Goal: Information Seeking & Learning: Learn about a topic

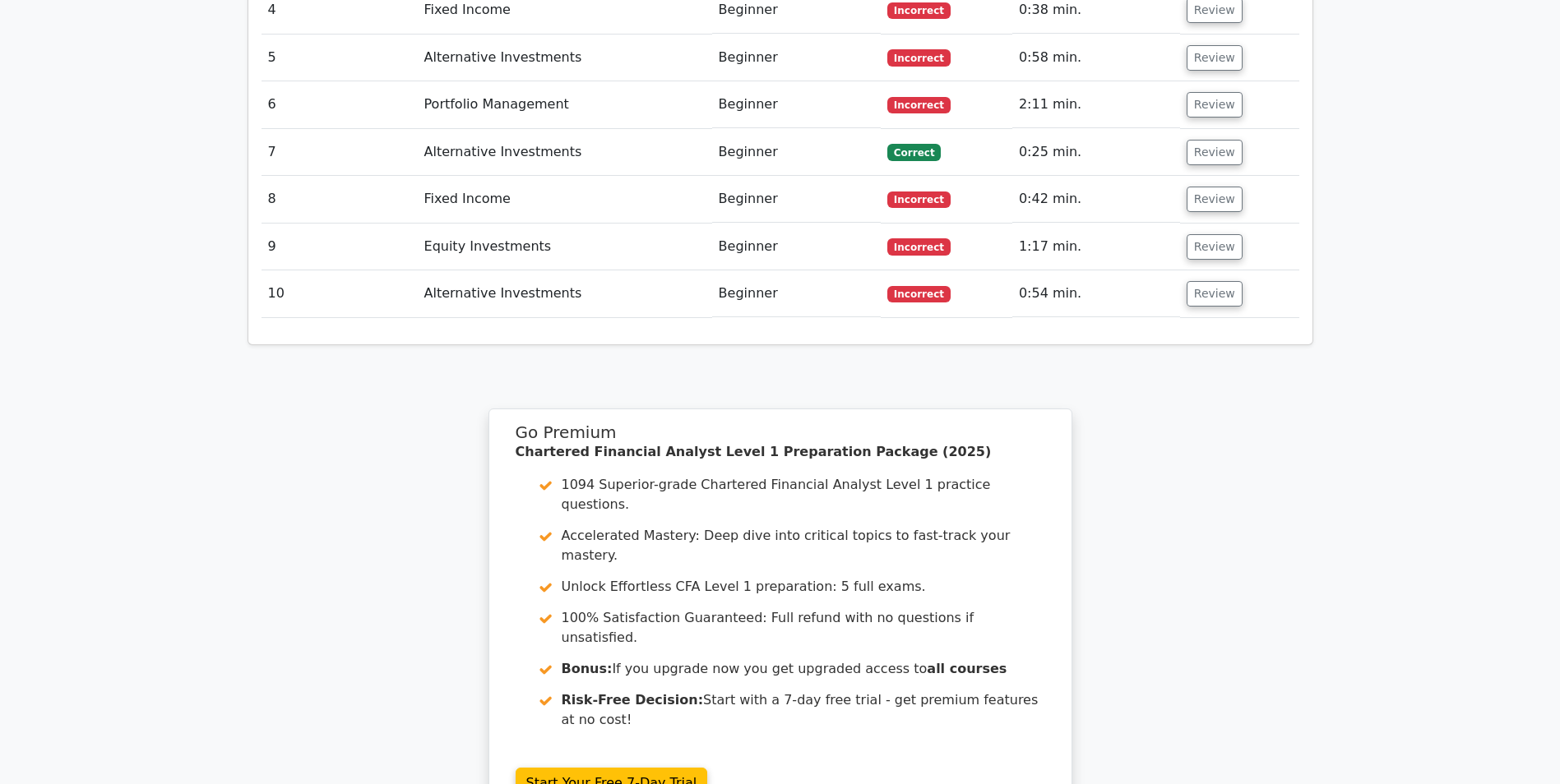
scroll to position [2318, 0]
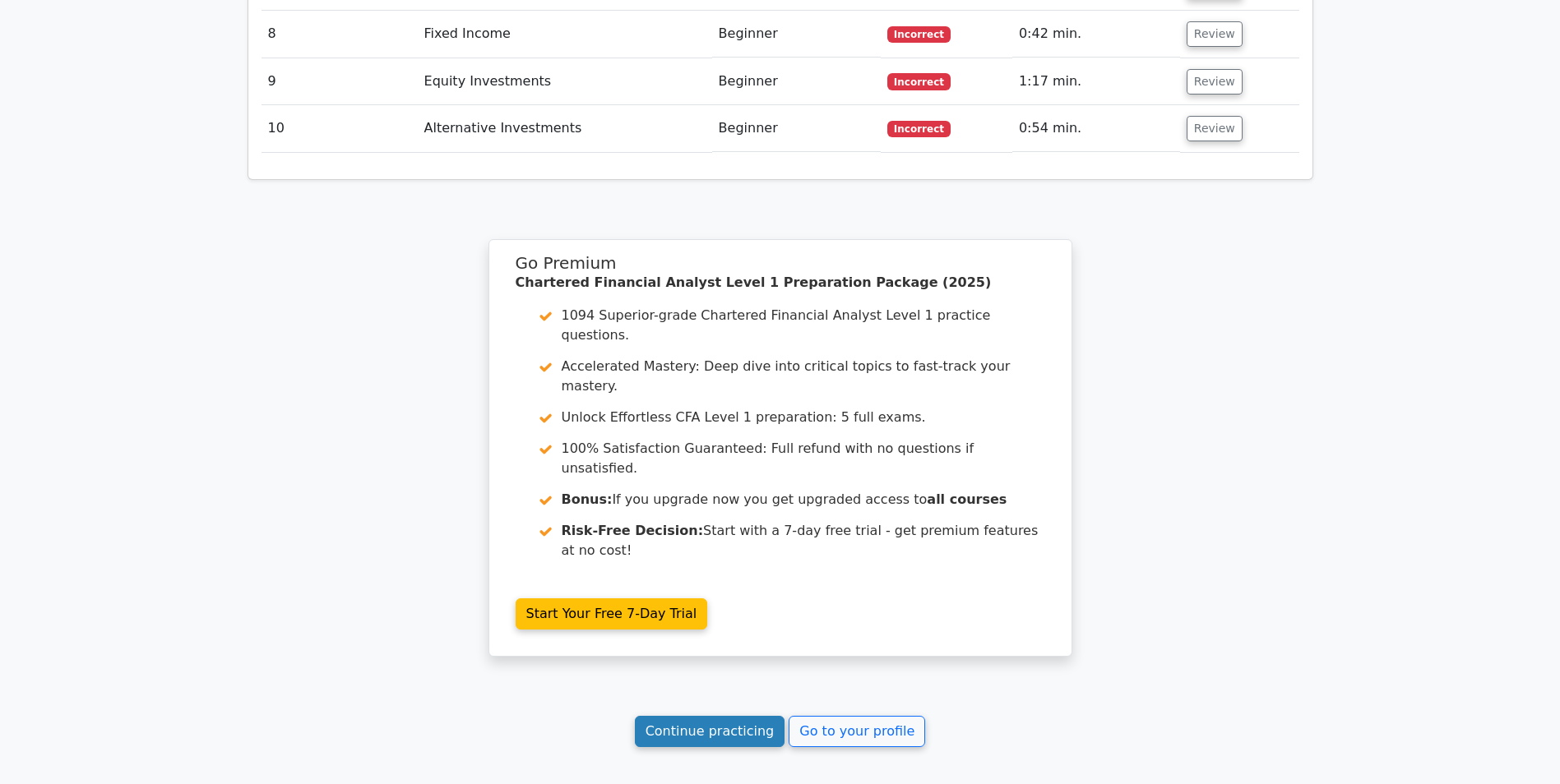
click at [732, 716] on link "Continue practicing" at bounding box center [710, 732] width 151 height 31
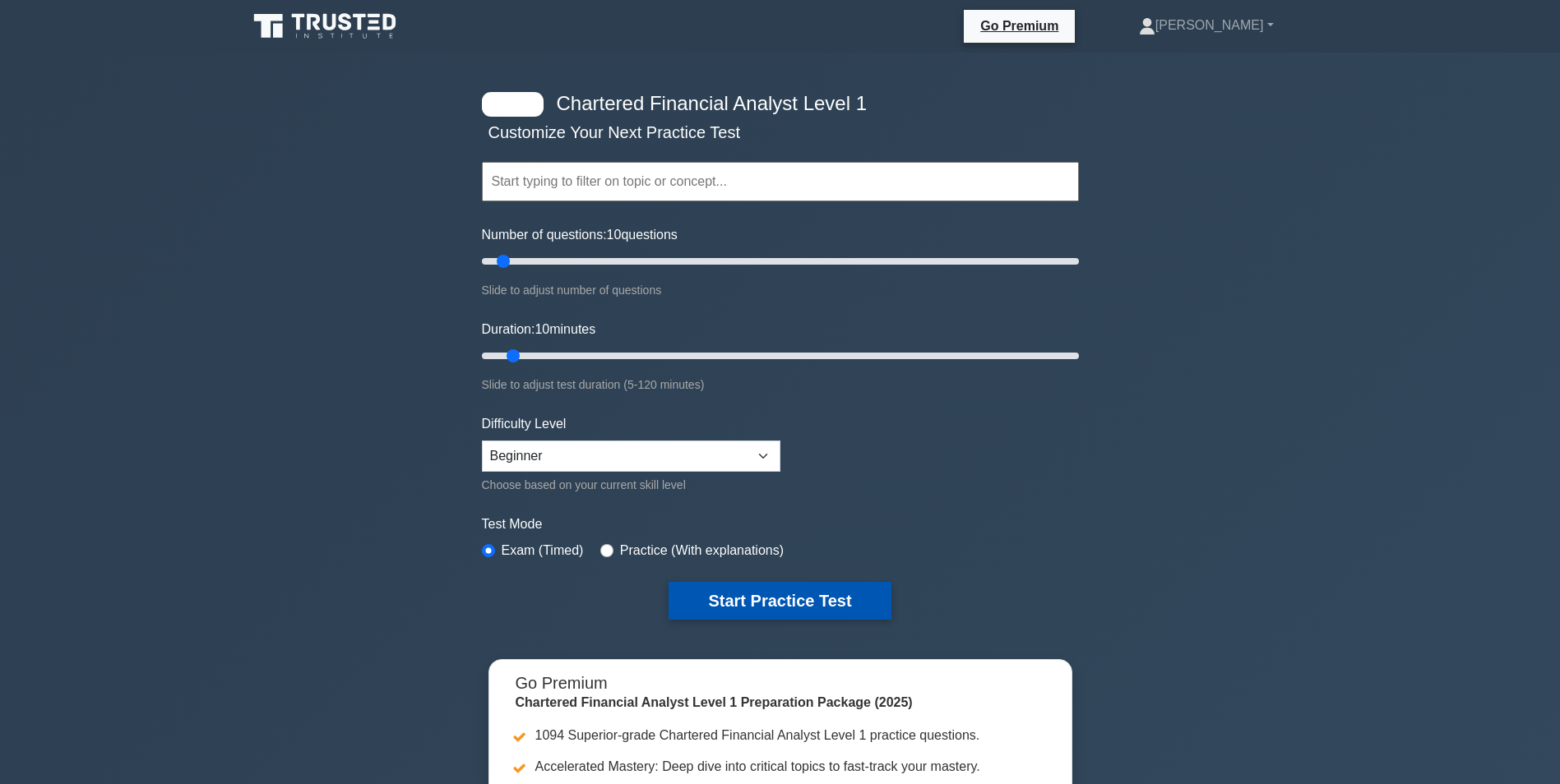
click at [767, 591] on button "Start Practice Test" at bounding box center [780, 601] width 222 height 38
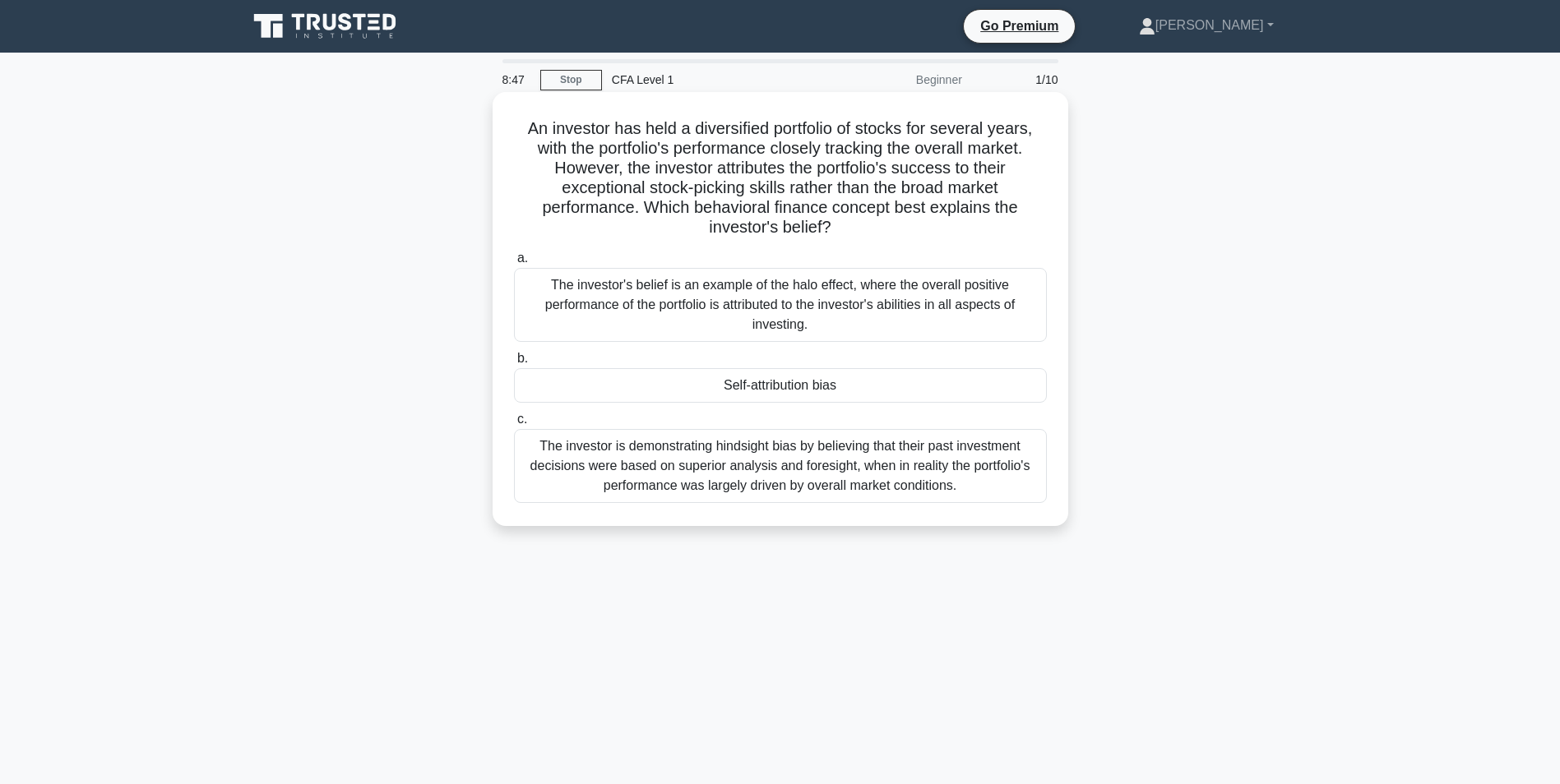
drag, startPoint x: 523, startPoint y: 131, endPoint x: 987, endPoint y: 515, distance: 602.3
click at [987, 515] on div "An investor has held a diversified portfolio of stocks for several years, with …" at bounding box center [780, 310] width 562 height 421
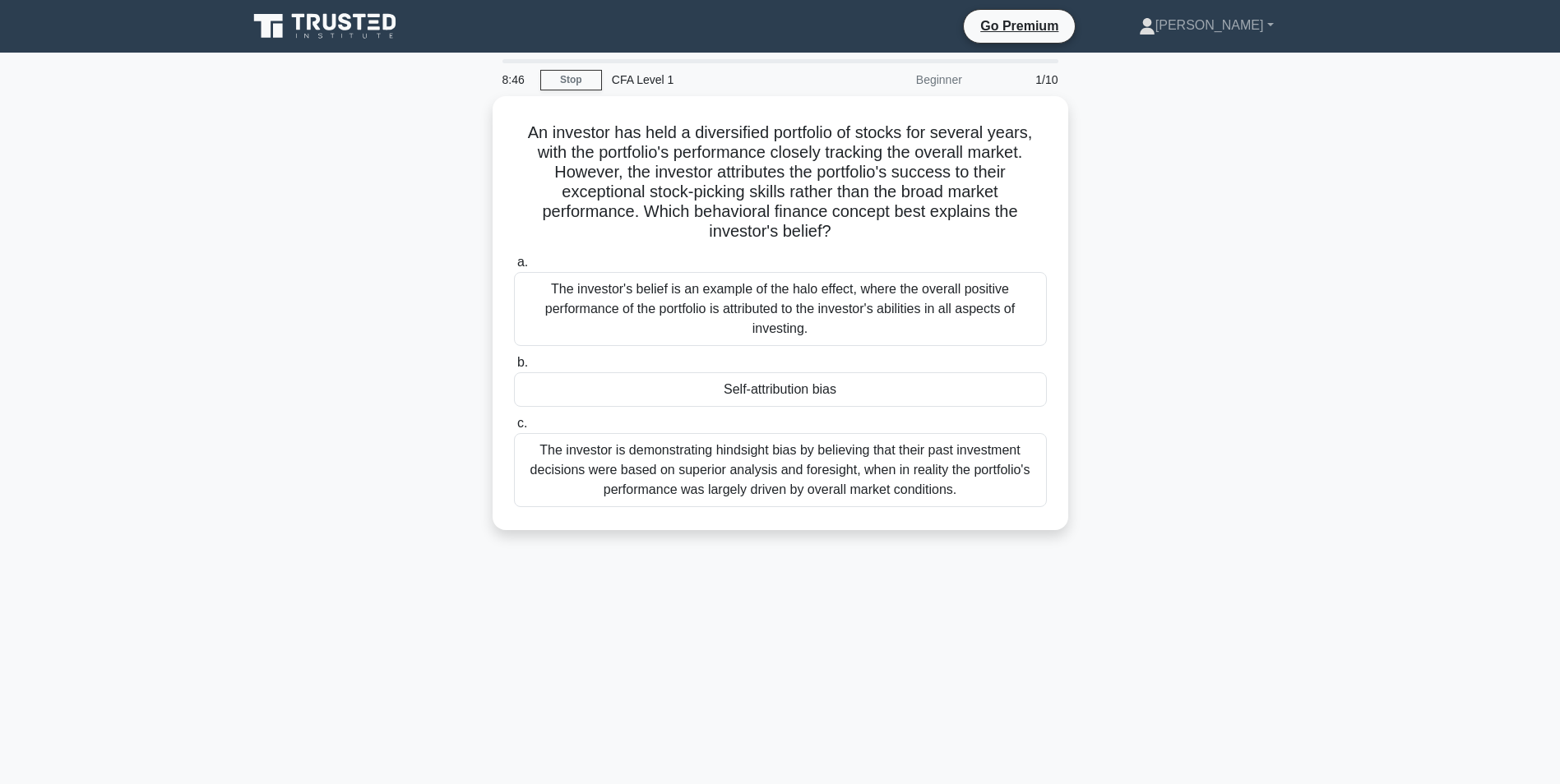
drag, startPoint x: 987, startPoint y: 515, endPoint x: 963, endPoint y: 539, distance: 33.9
click at [963, 539] on div "An investor has held a diversified portfolio of stocks for several years, with …" at bounding box center [780, 323] width 1085 height 453
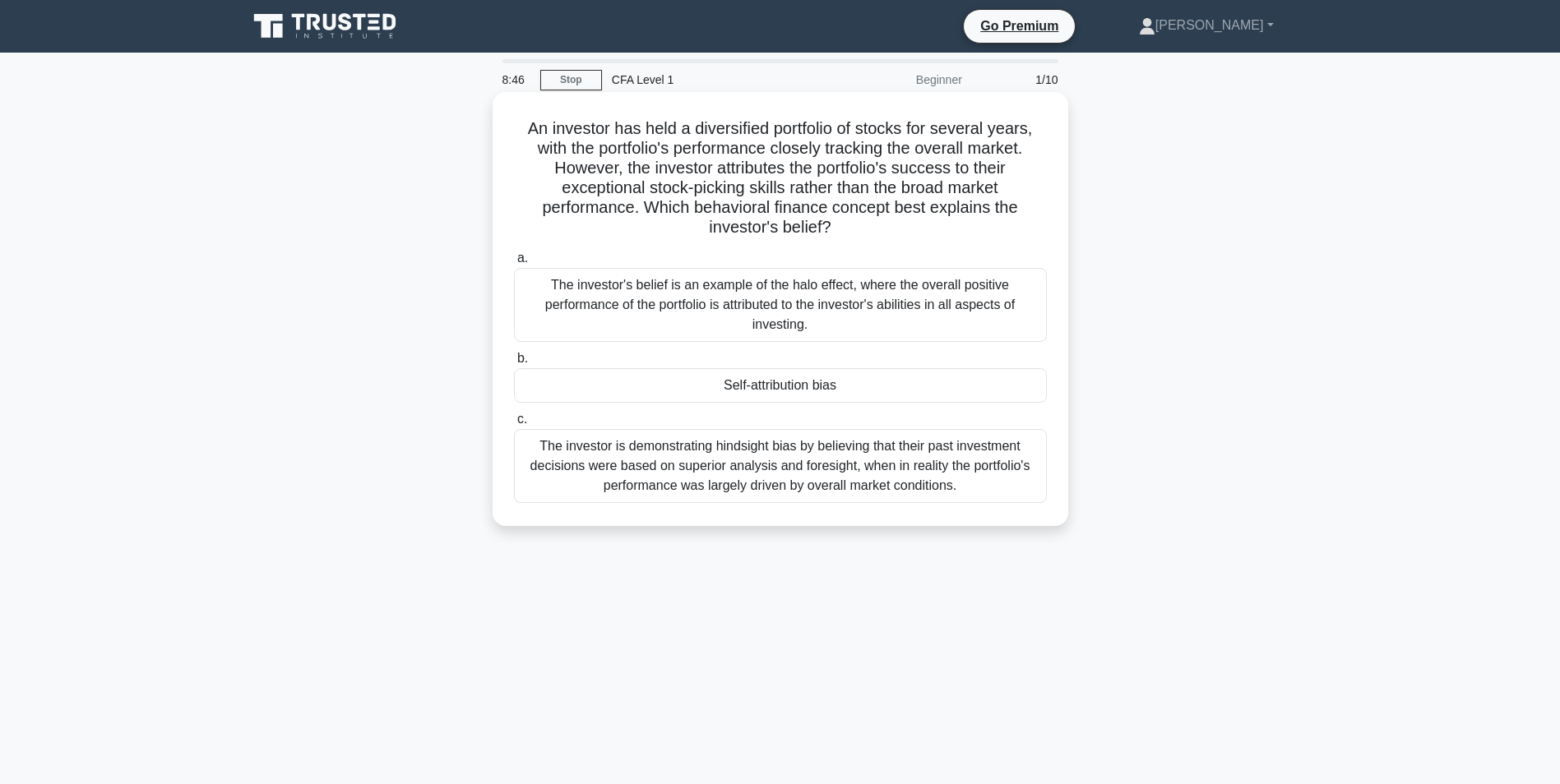
click at [731, 467] on div "The investor is demonstrating hindsight bias by believing that their past inves…" at bounding box center [780, 466] width 533 height 74
click at [514, 425] on input "c. The investor is demonstrating hindsight bias by believing that their past in…" at bounding box center [514, 419] width 0 height 10
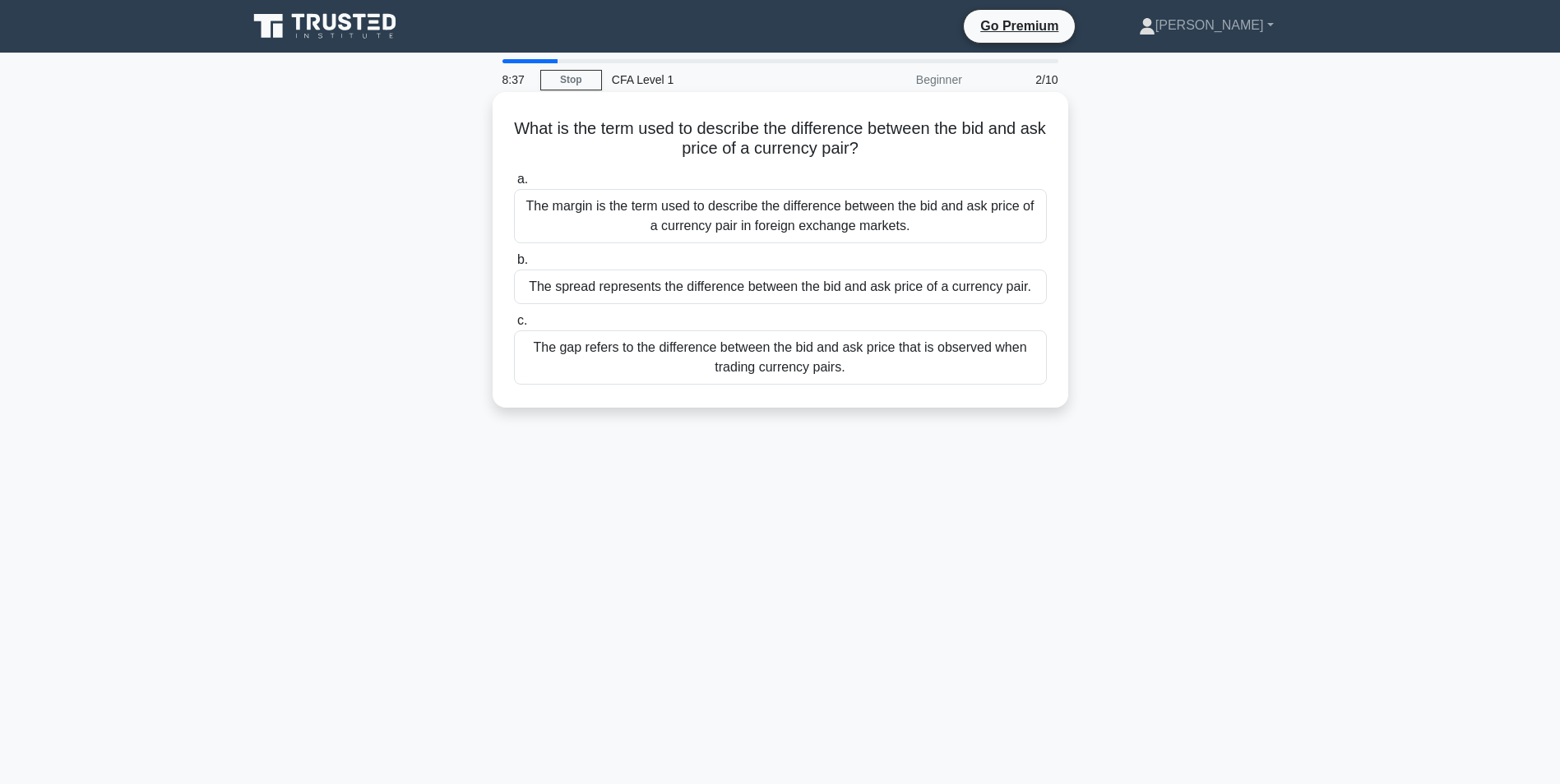
click at [748, 127] on h5 "What is the term used to describe the difference between the bid and ask price …" at bounding box center [780, 138] width 537 height 41
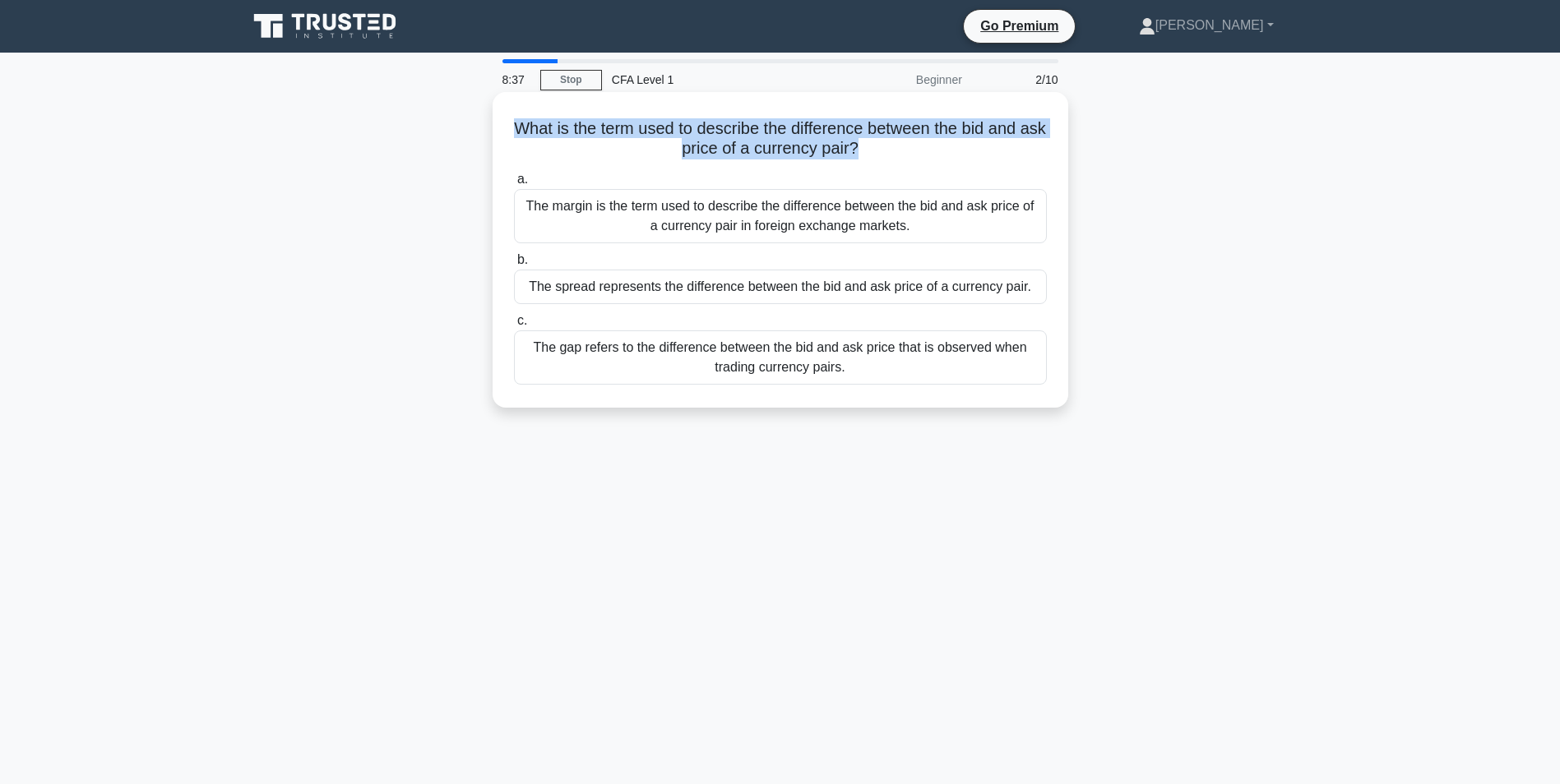
click at [748, 127] on h5 "What is the term used to describe the difference between the bid and ask price …" at bounding box center [780, 138] width 537 height 41
copy div "What is the term used to describe the difference between the bid and ask price …"
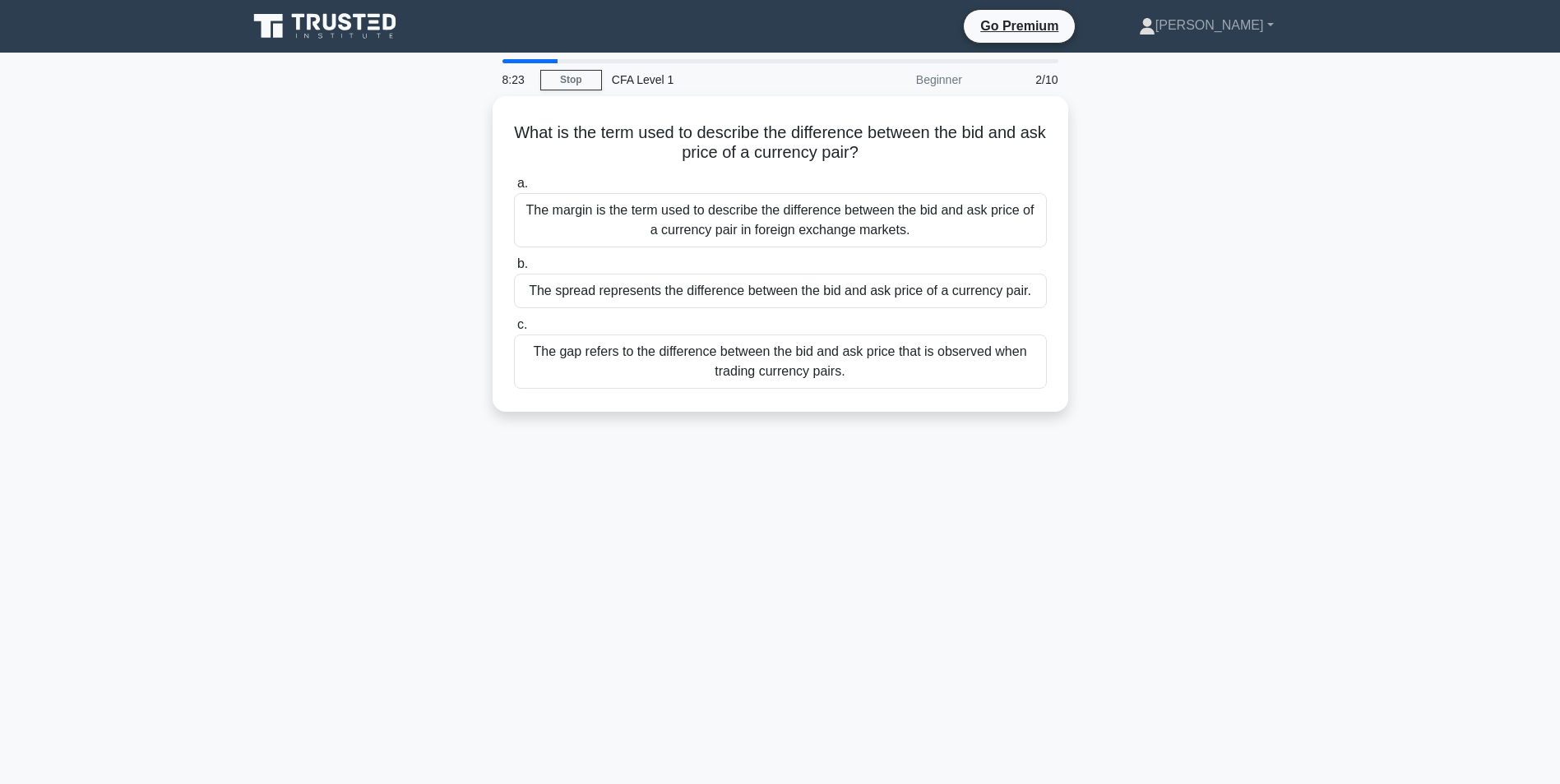
click at [1266, 230] on div "What is the term used to describe the difference between the bid and ask price …" at bounding box center [780, 264] width 1085 height 335
click at [812, 219] on div "The margin is the term used to describe the difference between the bid and ask …" at bounding box center [780, 215] width 533 height 54
click at [514, 185] on input "a. The margin is the term used to describe the difference between the bid and a…" at bounding box center [514, 179] width 0 height 10
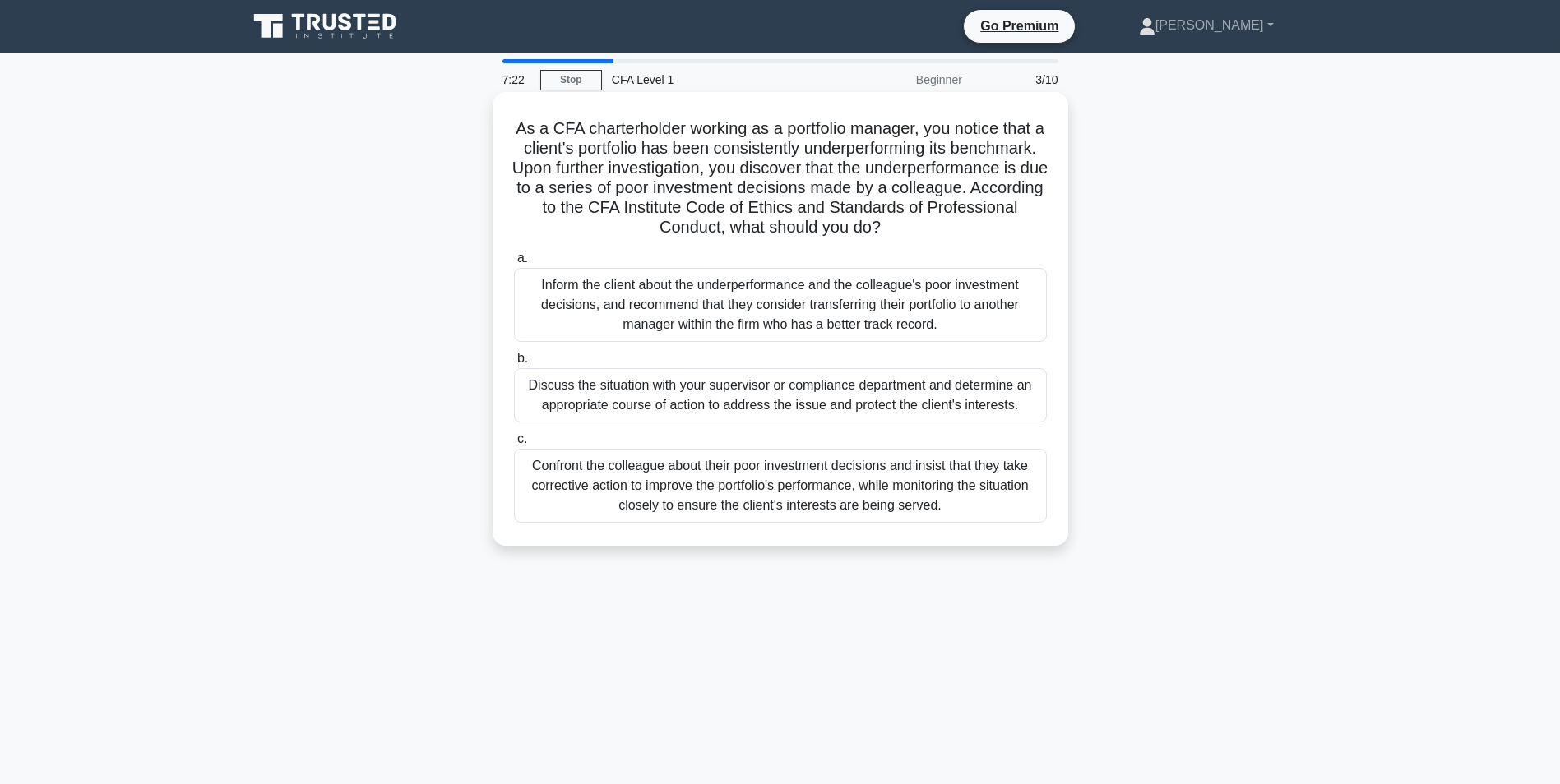
click at [795, 318] on div "Inform the client about the underperformance and the colleague's poor investmen…" at bounding box center [780, 305] width 533 height 74
click at [514, 264] on input "a. Inform the client about the underperformance and the colleague's poor invest…" at bounding box center [514, 258] width 0 height 10
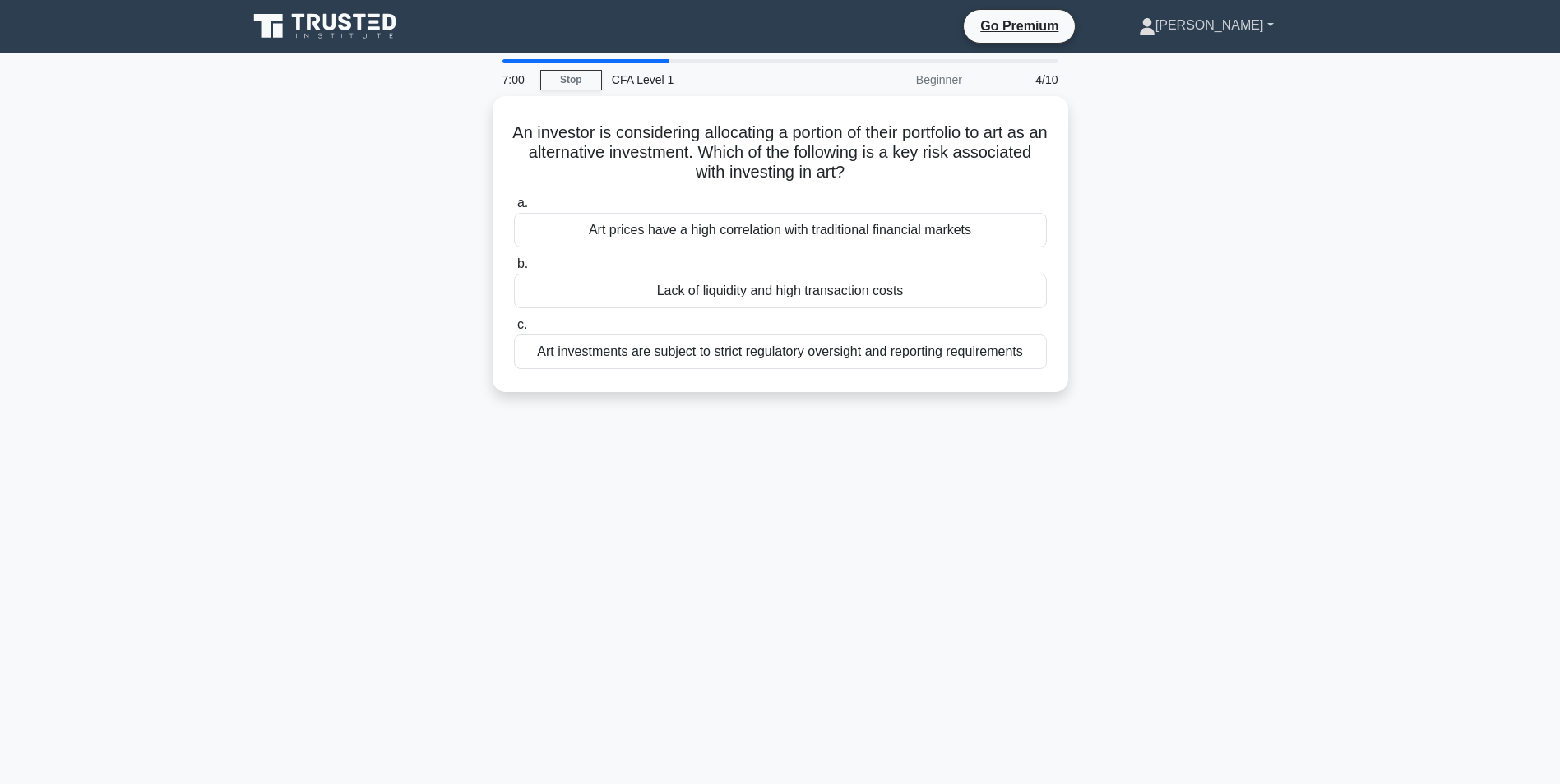
click at [1197, 28] on link "[PERSON_NAME]" at bounding box center [1206, 25] width 213 height 33
click at [1165, 158] on div "An investor is considering allocating a portion of their portfolio to art as an…" at bounding box center [780, 253] width 1085 height 315
drag, startPoint x: 522, startPoint y: 131, endPoint x: 1029, endPoint y: 351, distance: 552.7
click at [1029, 351] on div "An investor is considering allocating a portion of their portfolio to art as an…" at bounding box center [780, 240] width 562 height 283
copy div "An investor is considering allocating a portion of their portfolio to art as an…"
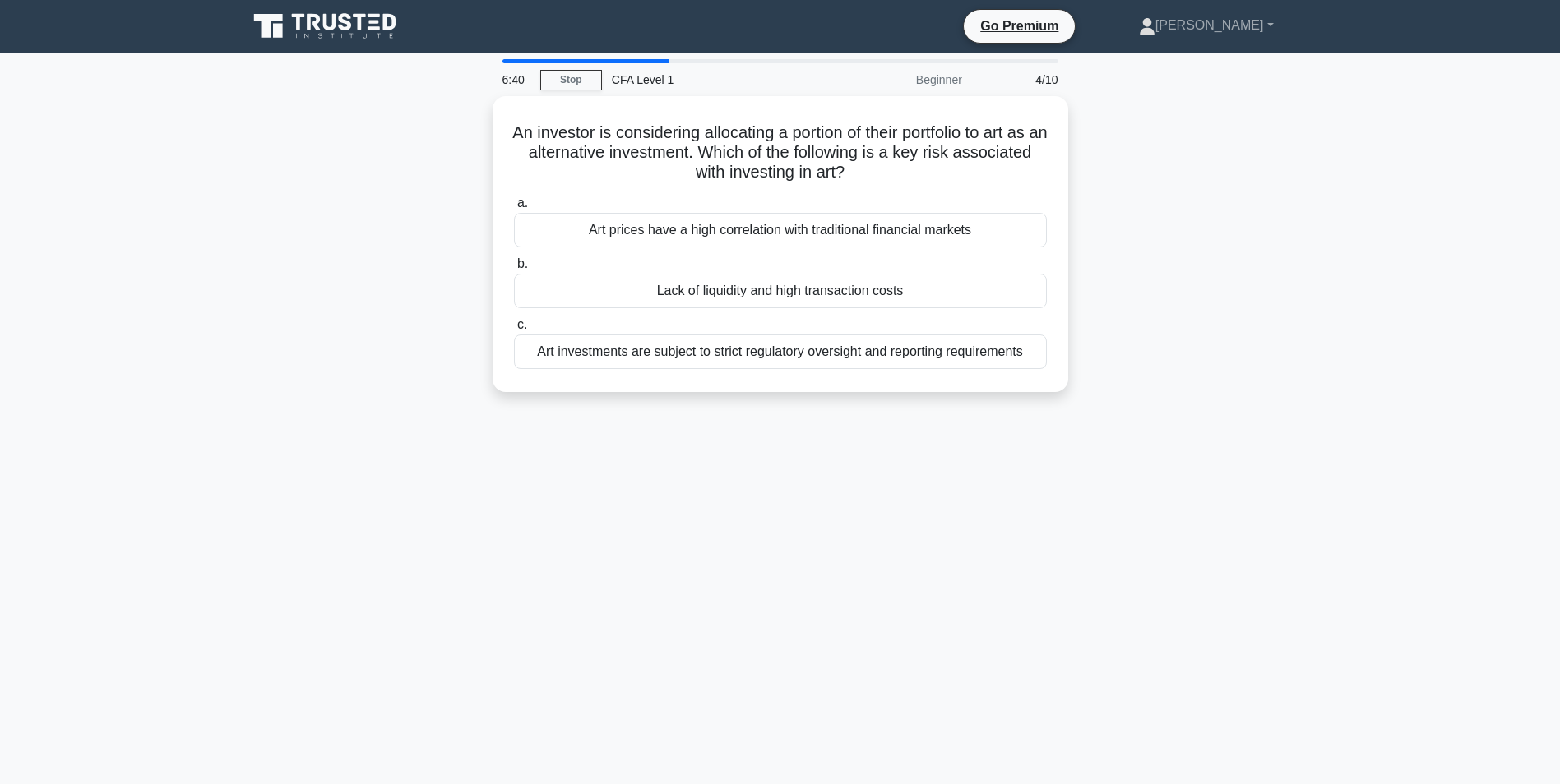
click at [1251, 189] on div "An investor is considering allocating a portion of their portfolio to art as an…" at bounding box center [780, 253] width 1085 height 315
click at [917, 288] on div "Lack of liquidity and high transaction costs" at bounding box center [780, 287] width 533 height 34
click at [514, 266] on input "b. Lack of liquidity and high transaction costs" at bounding box center [514, 260] width 0 height 10
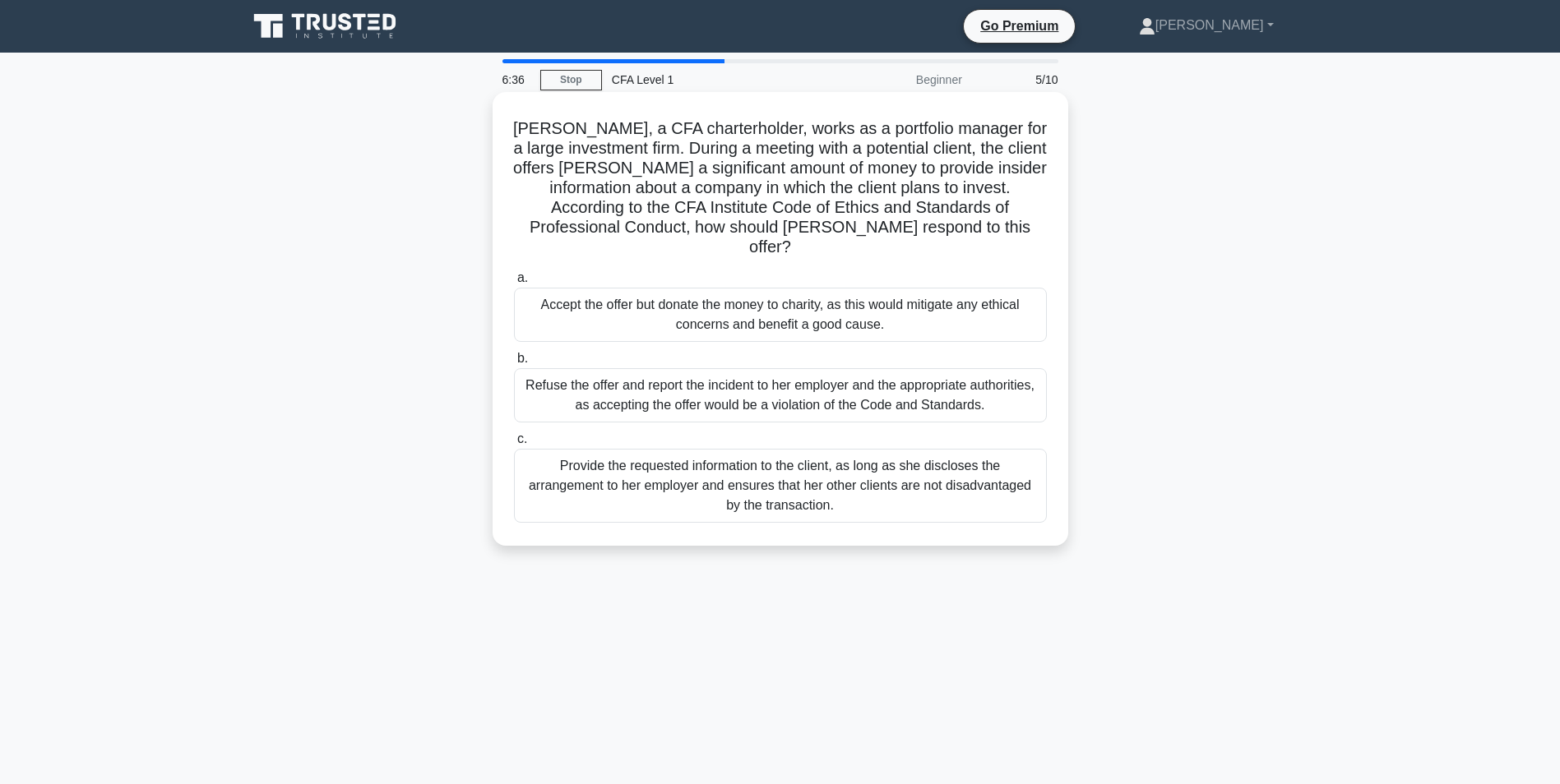
drag, startPoint x: 528, startPoint y: 131, endPoint x: 969, endPoint y: 501, distance: 575.7
click at [969, 501] on div "Laura, a CFA charterholder, works as a portfolio manager for a large investment…" at bounding box center [780, 319] width 562 height 441
copy div "Laura, a CFA charterholder, works as a portfolio manager for a large investment…"
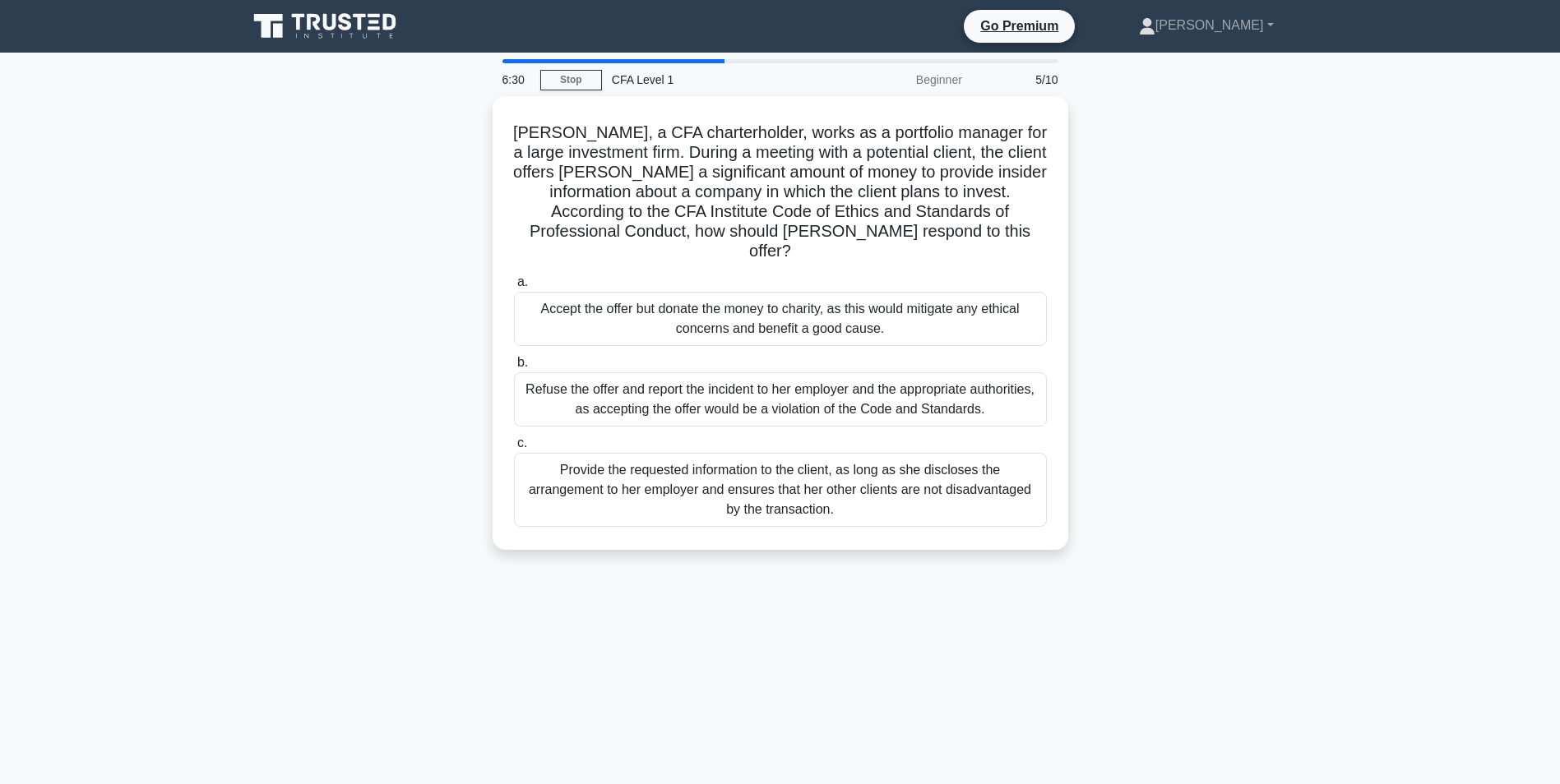
click at [1261, 274] on div "Laura, a CFA charterholder, works as a portfolio manager for a large investment…" at bounding box center [780, 332] width 1085 height 473
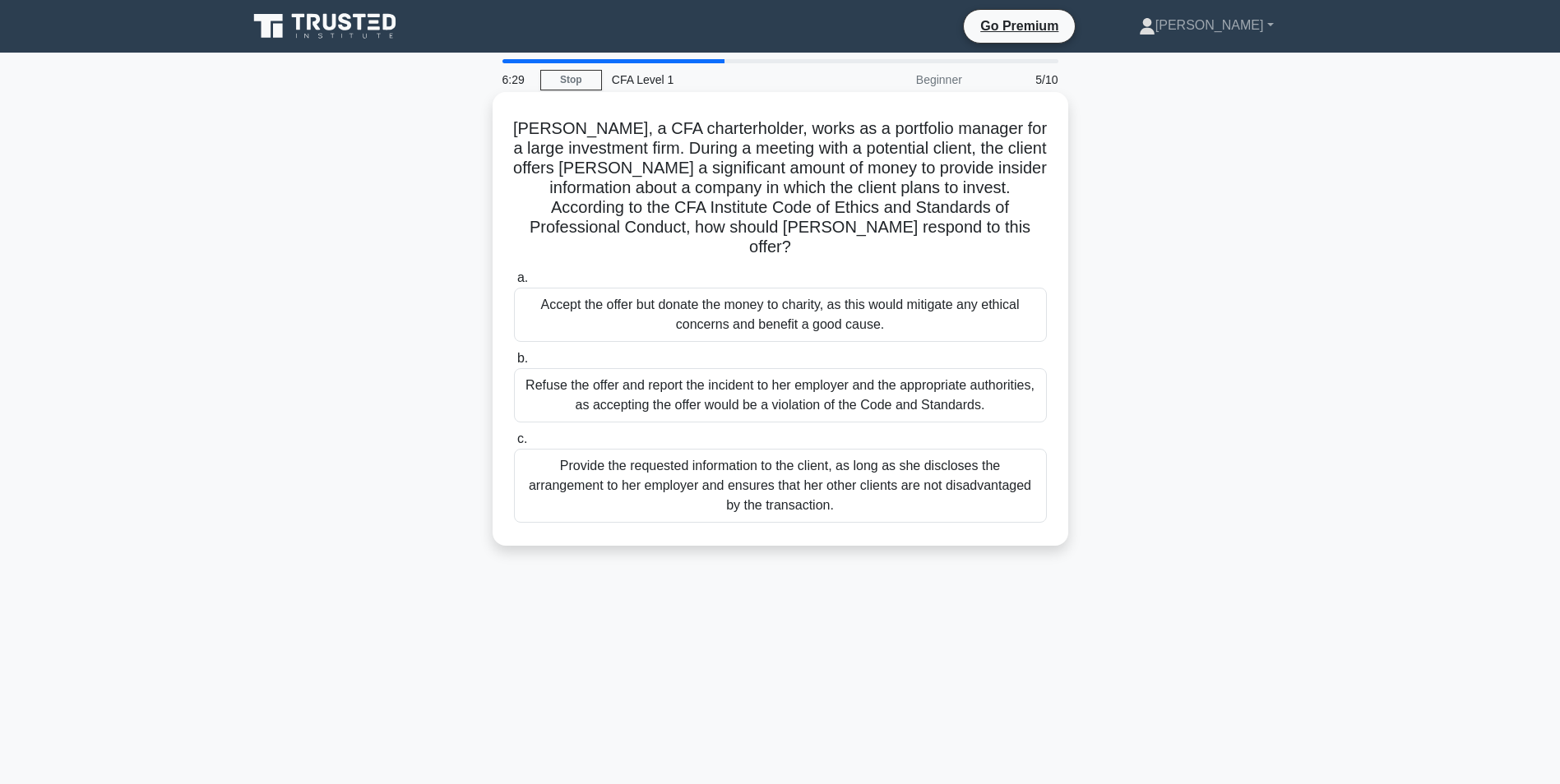
click at [967, 378] on div "Refuse the offer and report the incident to her employer and the appropriate au…" at bounding box center [780, 395] width 533 height 54
click at [514, 364] on input "b. Refuse the offer and report the incident to her employer and the appropriate…" at bounding box center [514, 358] width 0 height 10
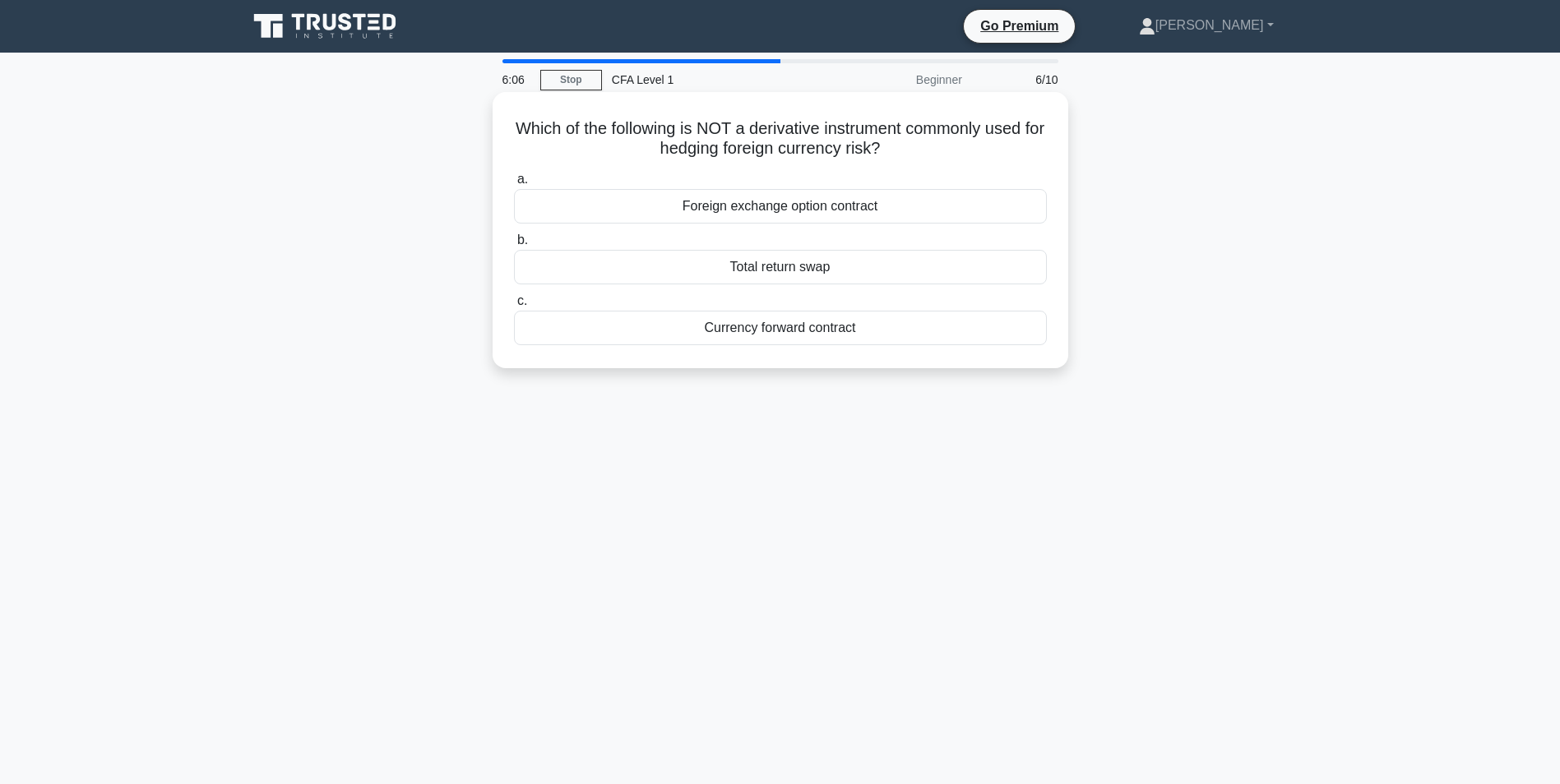
drag, startPoint x: 520, startPoint y: 131, endPoint x: 870, endPoint y: 332, distance: 403.6
click at [870, 332] on div "Which of the following is NOT a derivative instrument commonly used for hedging…" at bounding box center [780, 231] width 562 height 263
copy div "Which of the following is NOT a derivative instrument commonly used for hedging…"
click at [843, 477] on div "6:00 Stop CFA Level 1 Beginner 6/10 Which of the following is NOT a derivative …" at bounding box center [780, 470] width 1085 height 822
click at [808, 271] on div "Total return swap" at bounding box center [780, 267] width 533 height 34
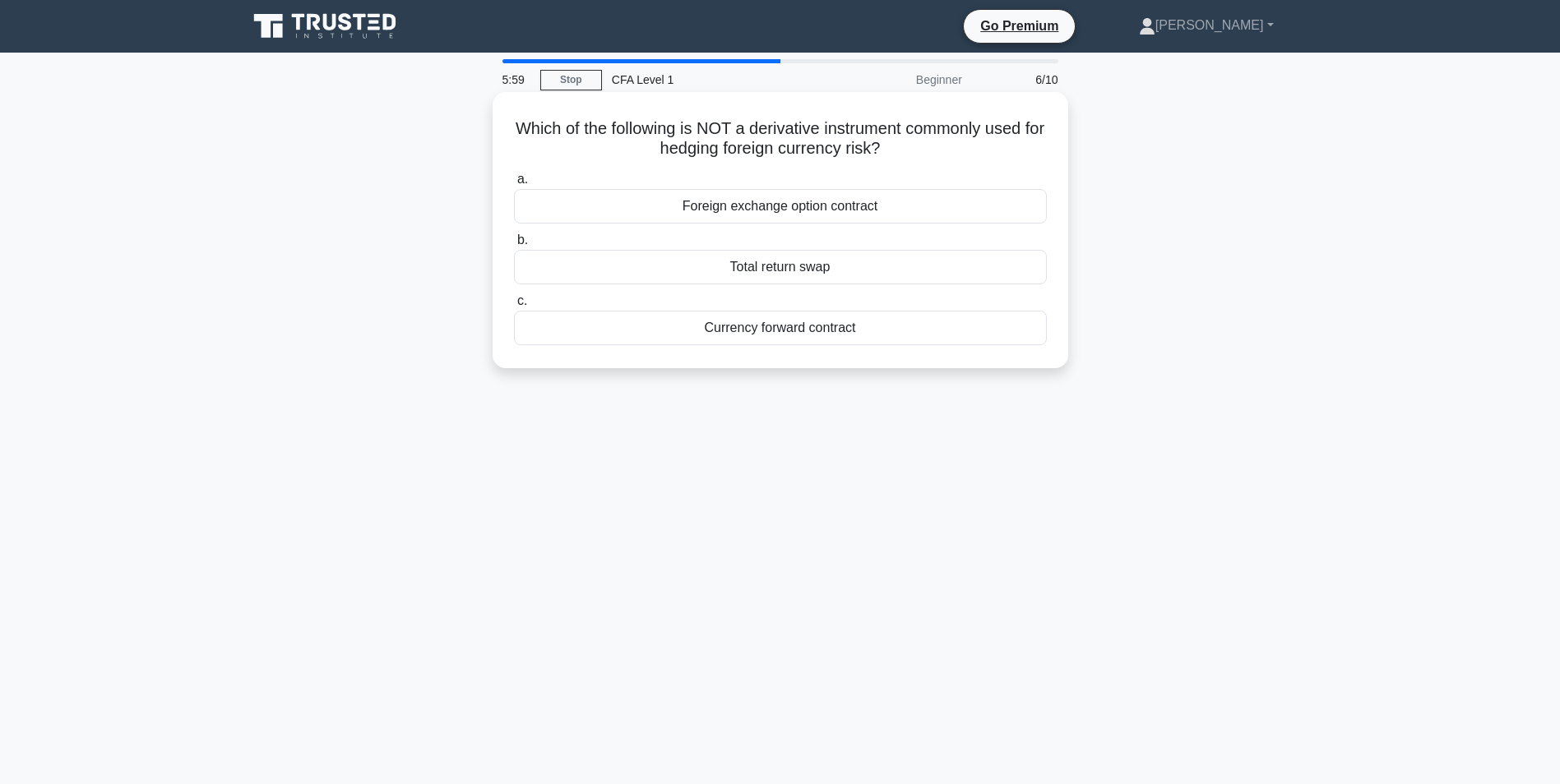
click at [514, 246] on input "b. Total return swap" at bounding box center [514, 240] width 0 height 10
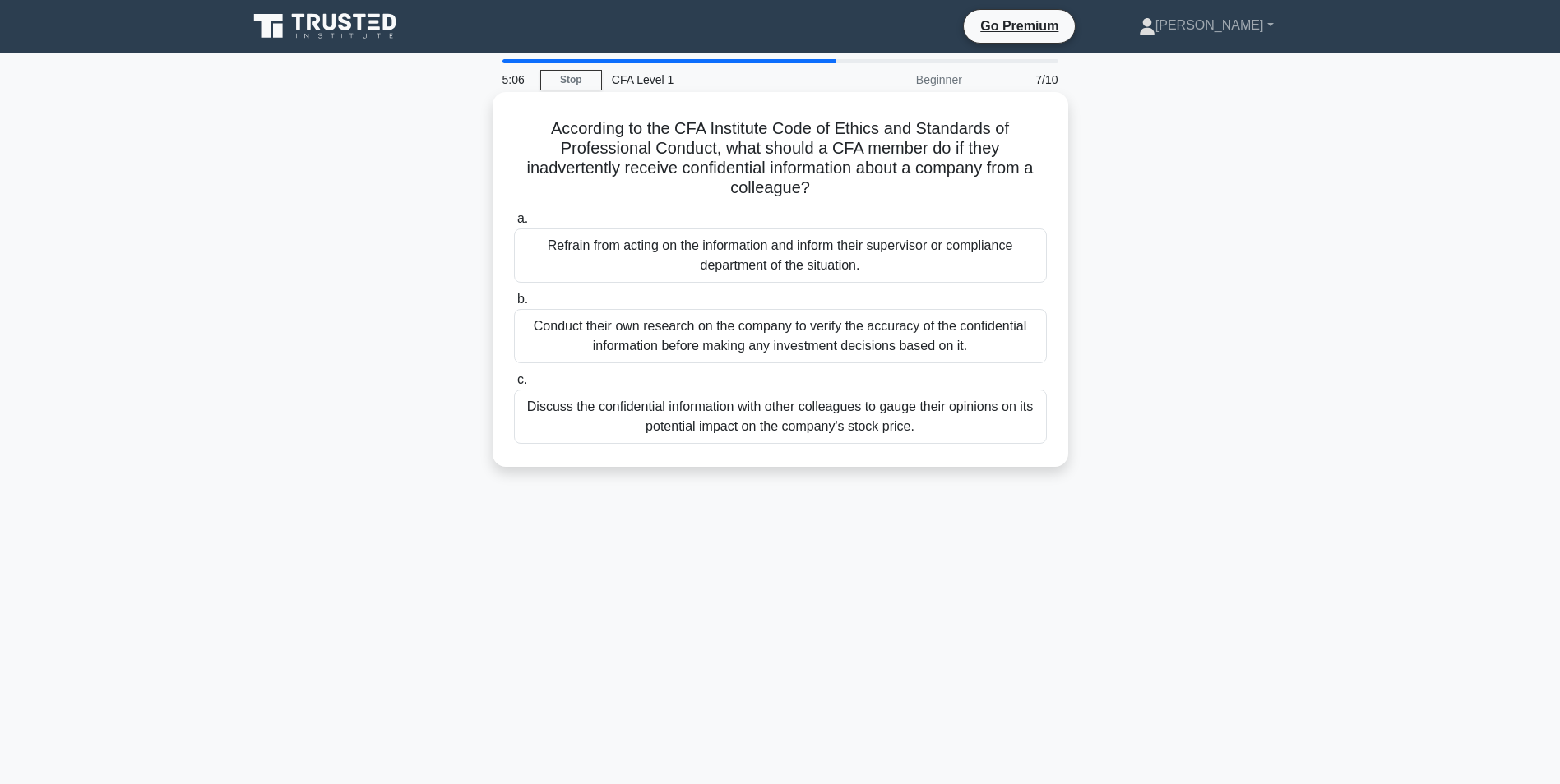
drag, startPoint x: 549, startPoint y: 130, endPoint x: 980, endPoint y: 426, distance: 522.9
click at [980, 426] on div "According to the CFA Institute Code of Ethics and Standards of Professional Con…" at bounding box center [780, 280] width 562 height 362
copy div "According to the CFA Institute Code of Ethics and Standards of Professional Con…"
click at [679, 260] on div "Refrain from acting on the information and inform their supervisor or complianc…" at bounding box center [780, 255] width 533 height 54
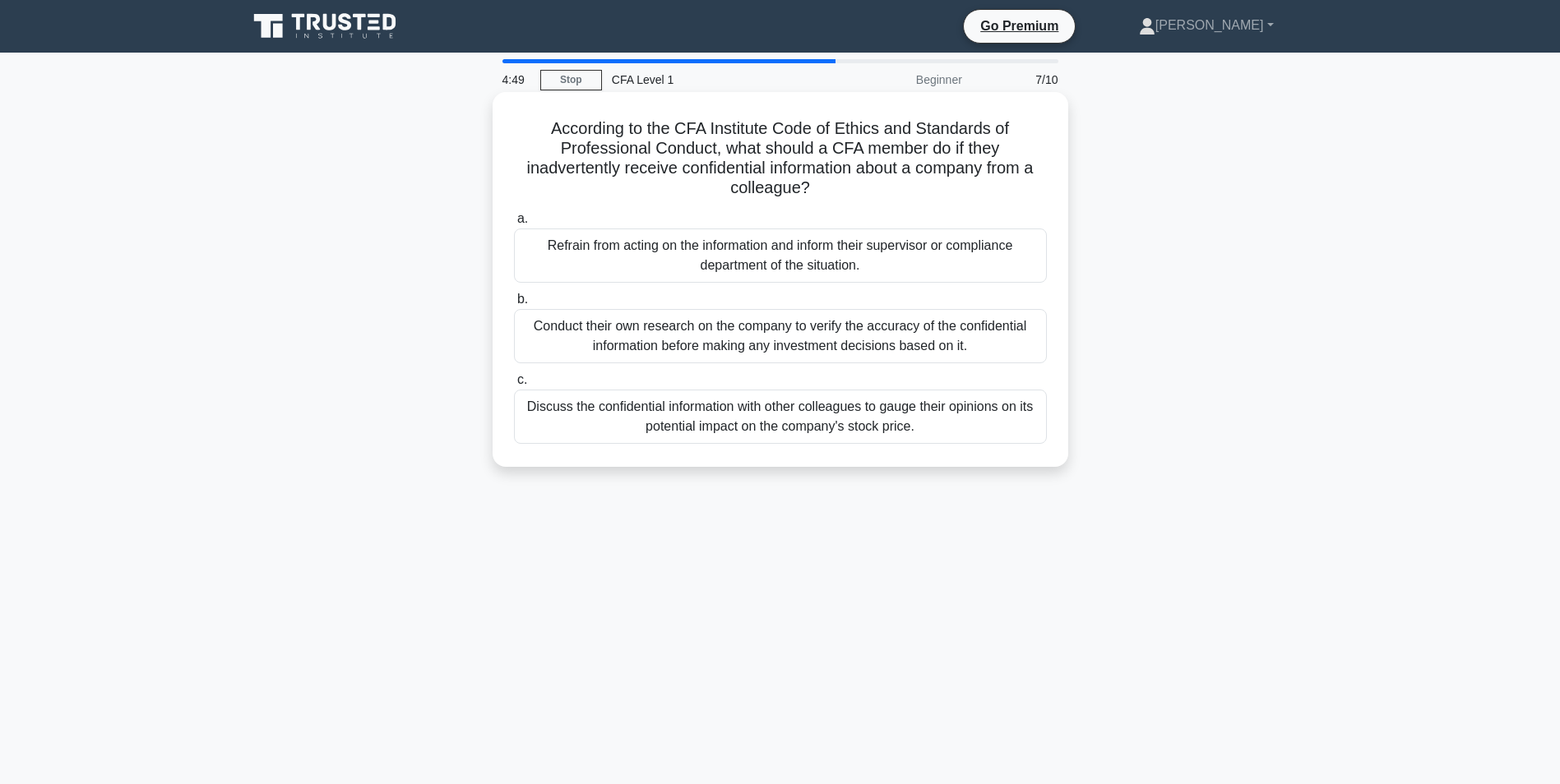
click at [514, 225] on input "a. Refrain from acting on the information and inform their supervisor or compli…" at bounding box center [514, 218] width 0 height 10
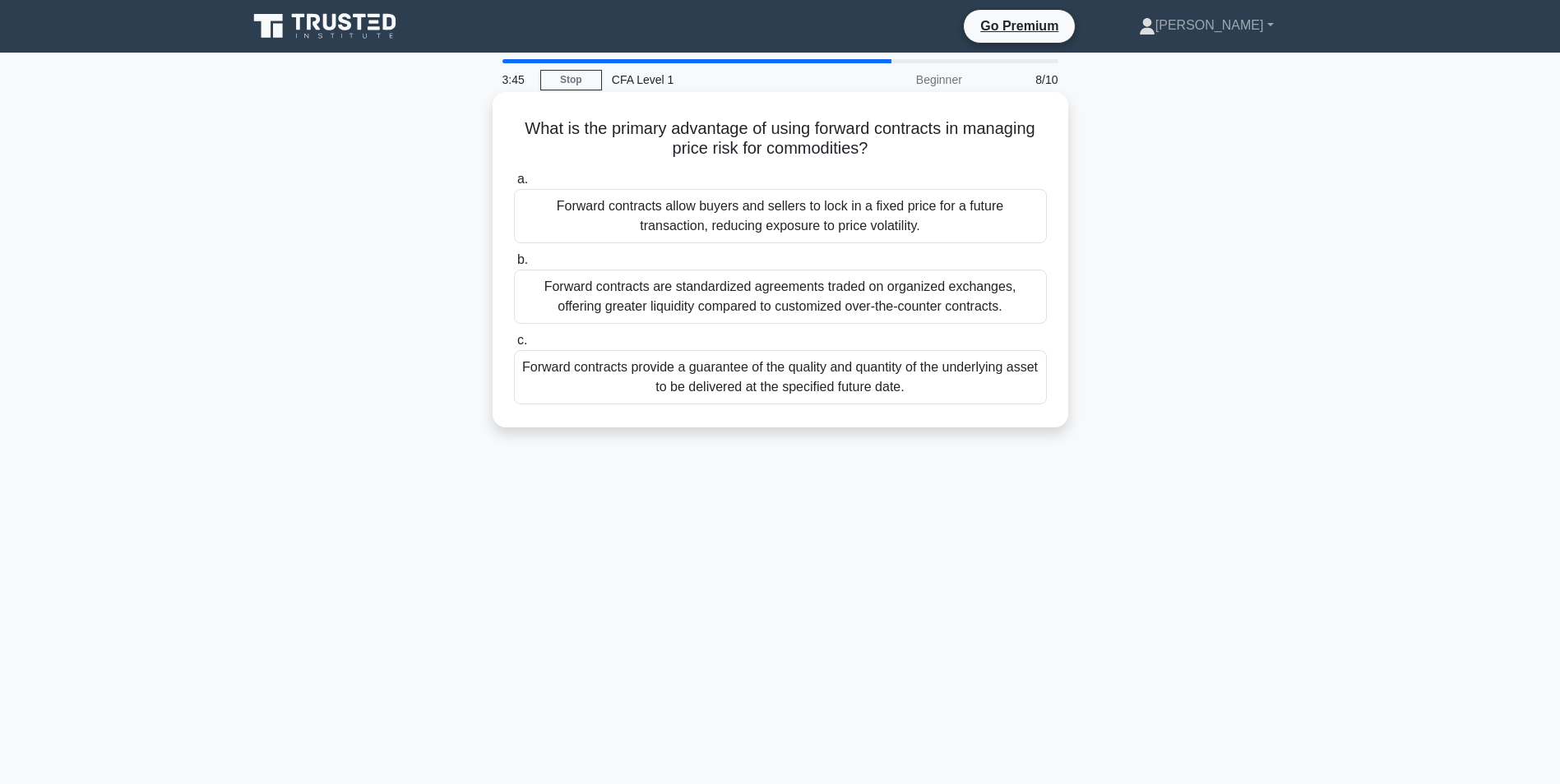
drag, startPoint x: 513, startPoint y: 123, endPoint x: 520, endPoint y: 129, distance: 9.2
click at [520, 129] on h5 "What is the primary advantage of using forward contracts in managing price risk…" at bounding box center [780, 138] width 537 height 41
drag, startPoint x: 518, startPoint y: 129, endPoint x: 891, endPoint y: 155, distance: 373.9
click at [891, 155] on h5 "What is the primary advantage of using forward contracts in managing price risk…" at bounding box center [780, 138] width 537 height 41
copy h5 "What is the primary advantage of using forward contracts in managing price risk…"
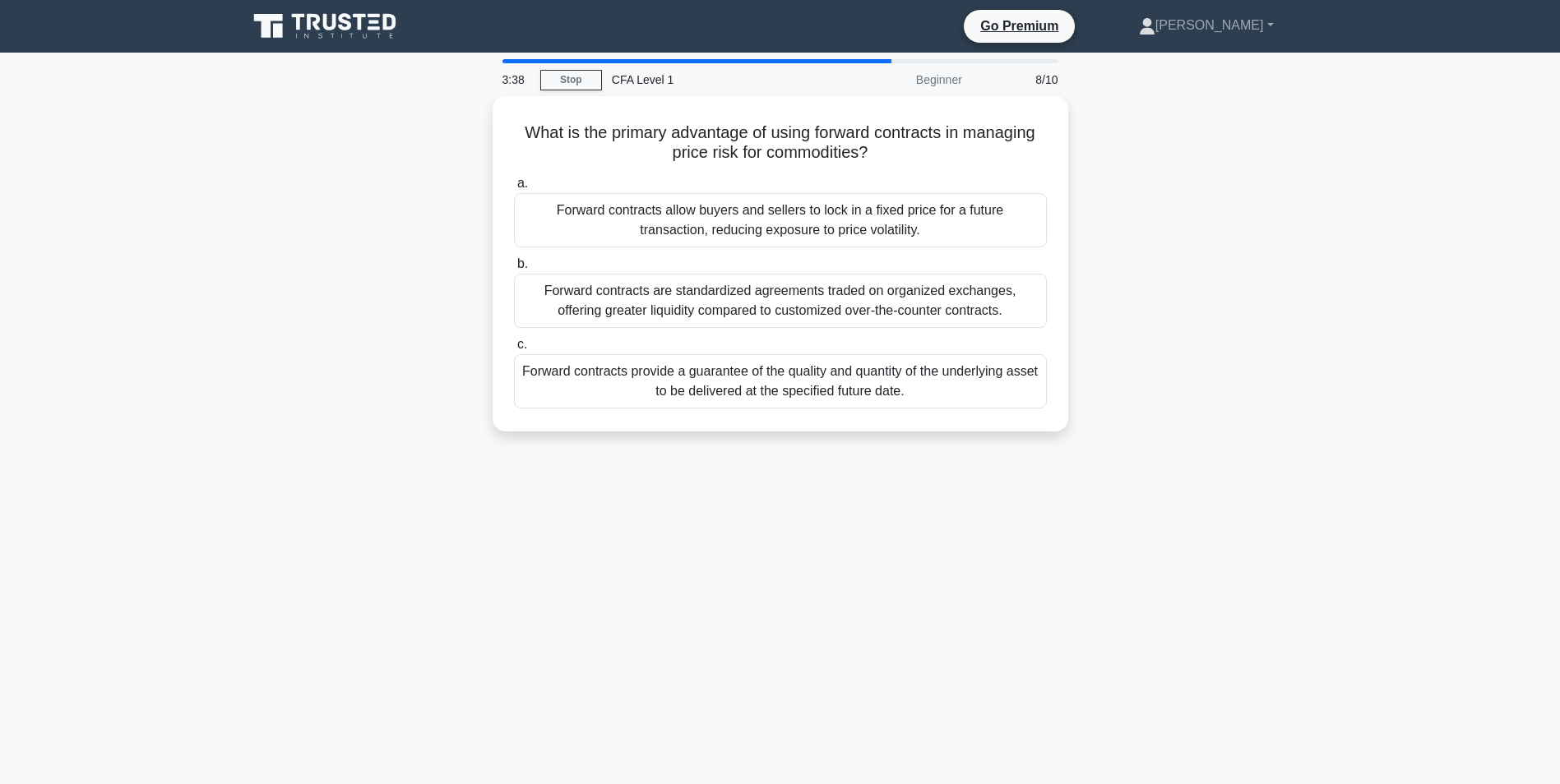
click at [484, 138] on div "What is the primary advantage of using forward contracts in managing price risk…" at bounding box center [780, 273] width 1085 height 355
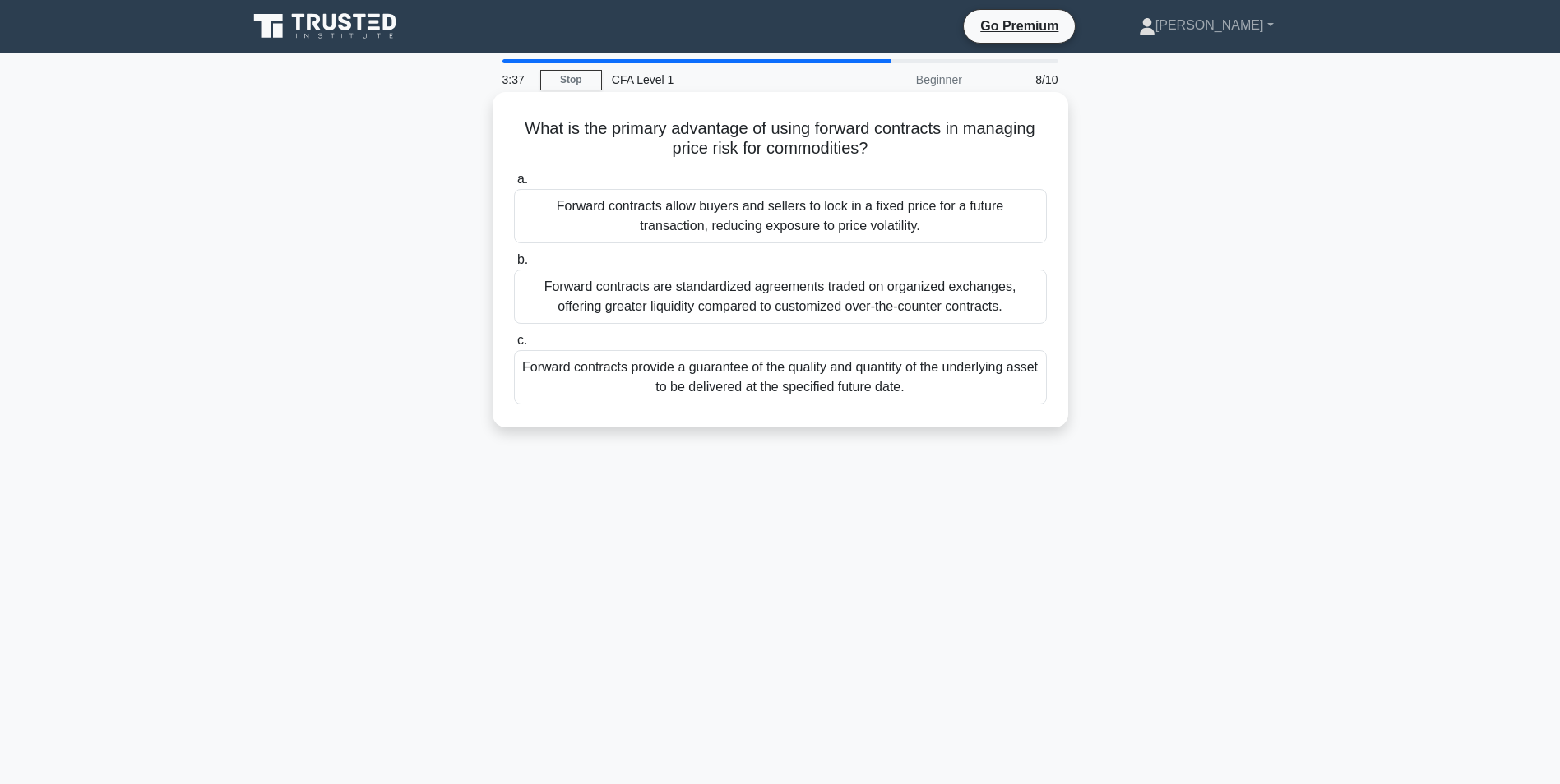
drag, startPoint x: 515, startPoint y: 126, endPoint x: 924, endPoint y: 387, distance: 485.2
click at [924, 387] on div "What is the primary advantage of using forward contracts in managing price risk…" at bounding box center [780, 260] width 562 height 322
copy div "What is the primary advantage of using forward contracts in managing price risk…"
click at [719, 228] on div "Forward contracts allow buyers and sellers to lock in a fixed price for a futur…" at bounding box center [780, 215] width 533 height 54
click at [514, 185] on input "a. Forward contracts allow buyers and sellers to lock in a fixed price for a fu…" at bounding box center [514, 179] width 0 height 10
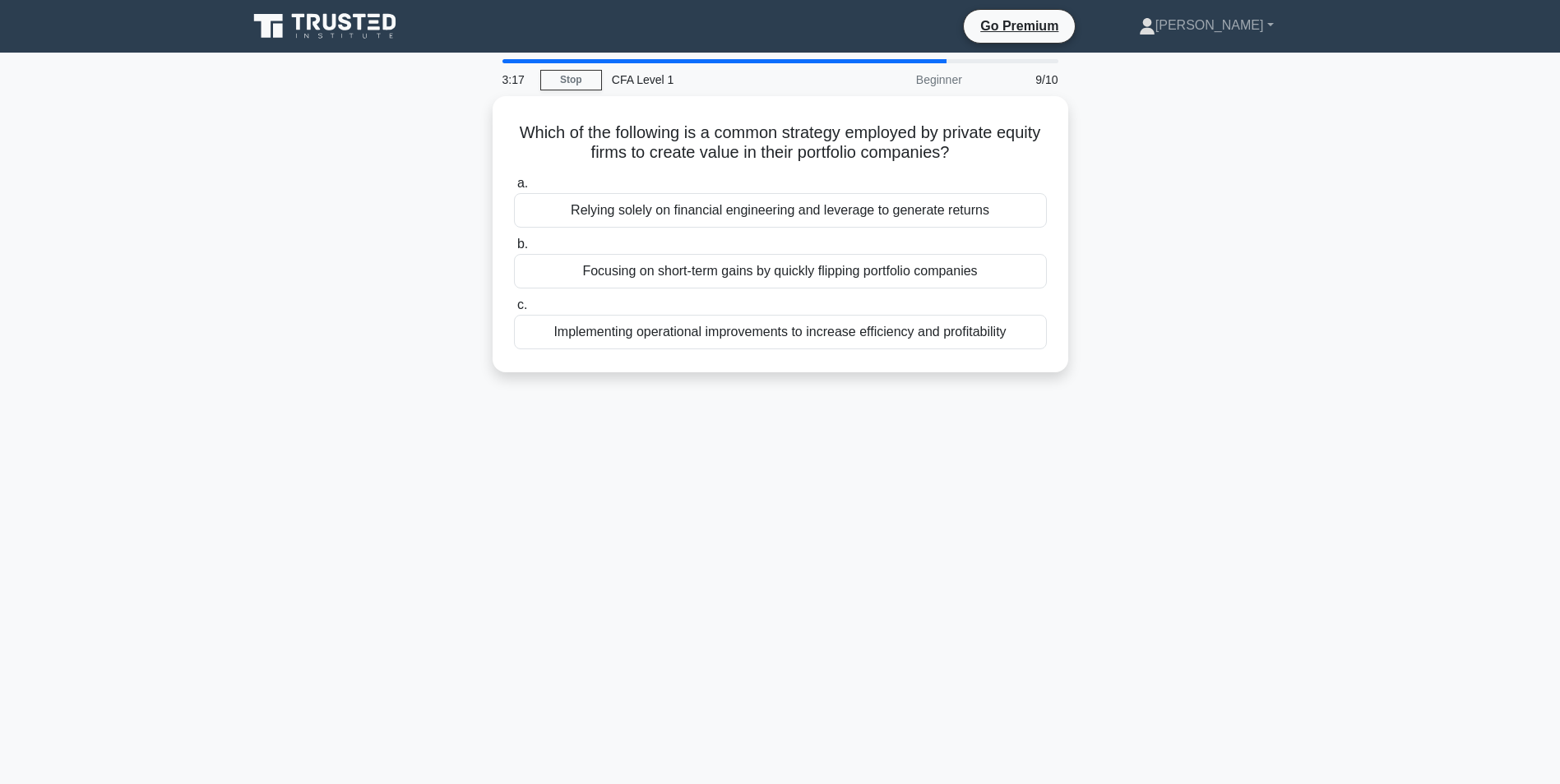
drag, startPoint x: 536, startPoint y: 126, endPoint x: 1068, endPoint y: 352, distance: 578.0
click at [1068, 352] on div "Which of the following is a common strategy employed by private equity firms to…" at bounding box center [780, 244] width 1085 height 296
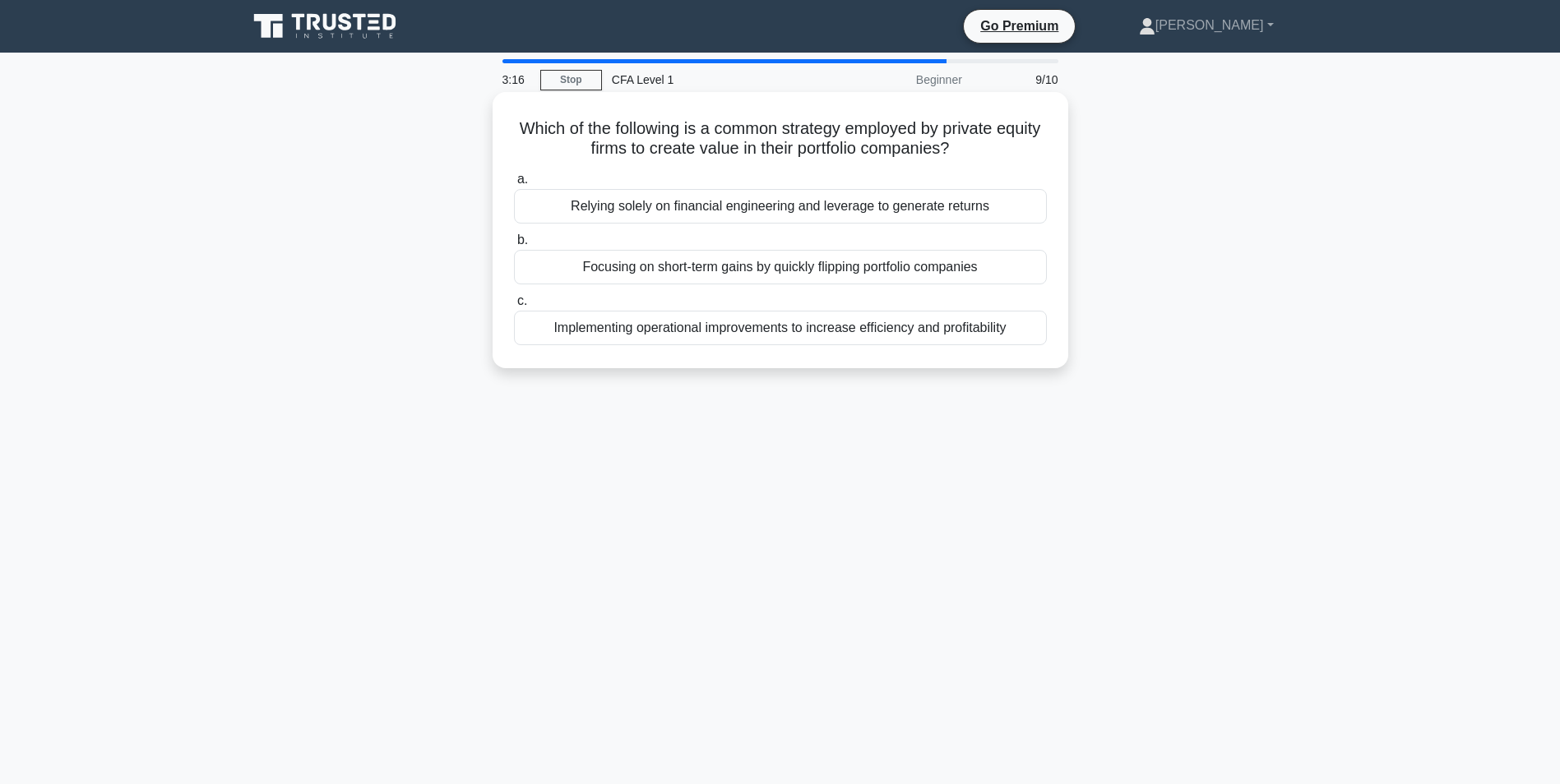
copy div "Which of the following is a common strategy employed by private equity firms to…"
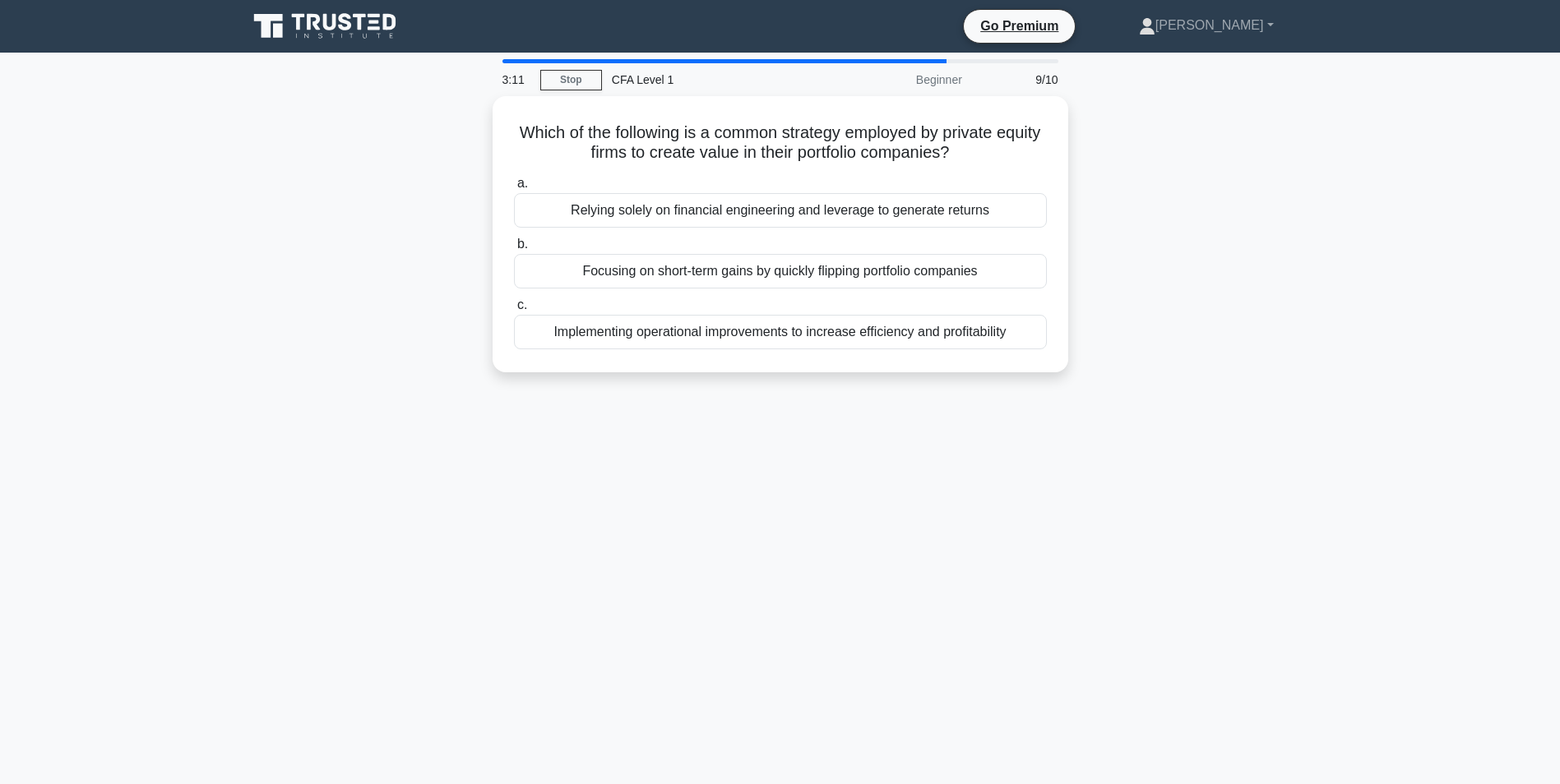
click at [828, 412] on div "3:11 Stop CFA Level 1 Beginner 9/10 Which of the following is a common strategy…" at bounding box center [780, 470] width 1085 height 822
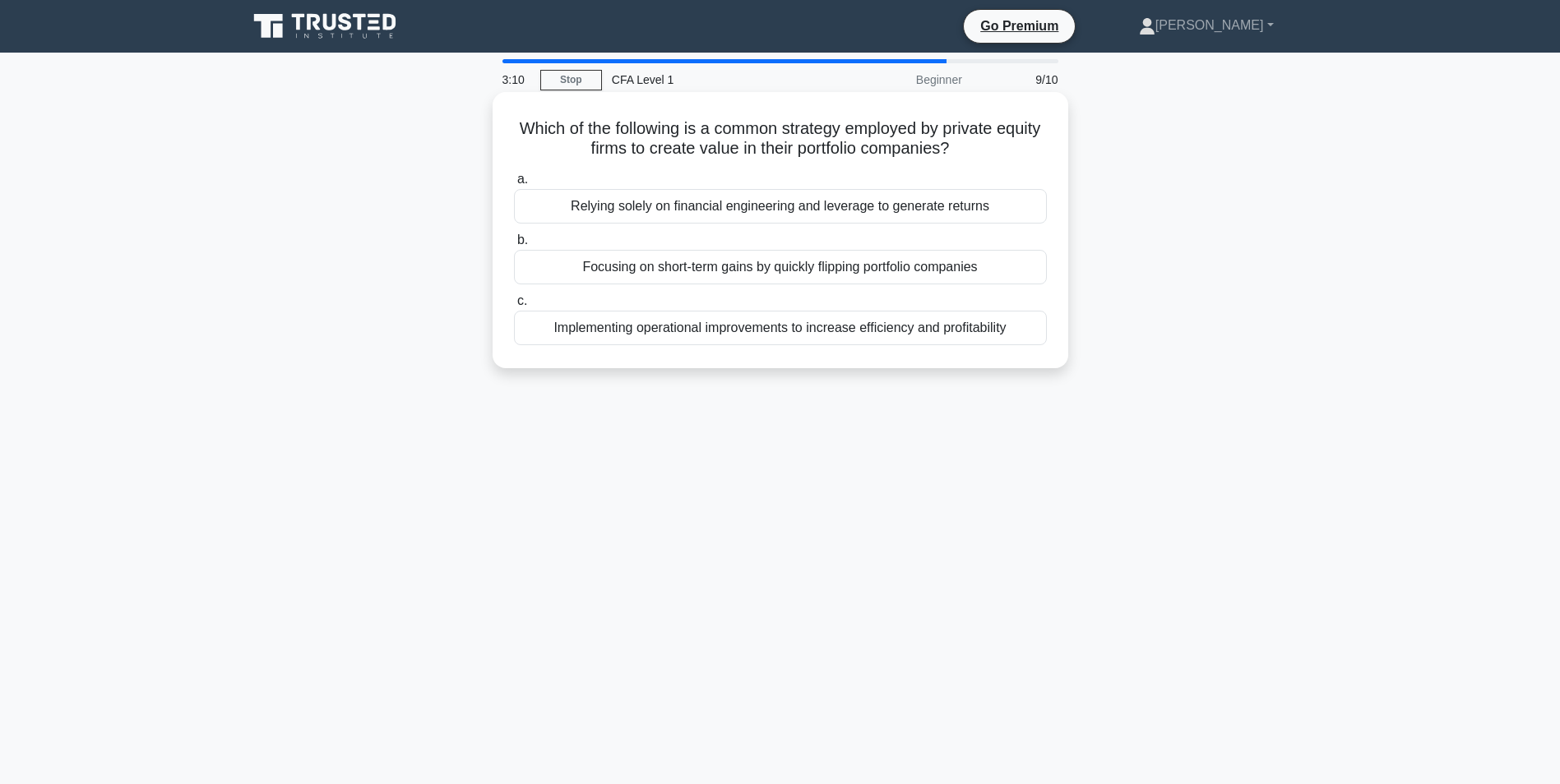
click at [780, 323] on div "Implementing operational improvements to increase efficiency and profitability" at bounding box center [780, 328] width 533 height 34
click at [514, 307] on input "c. Implementing operational improvements to increase efficiency and profitabili…" at bounding box center [514, 301] width 0 height 10
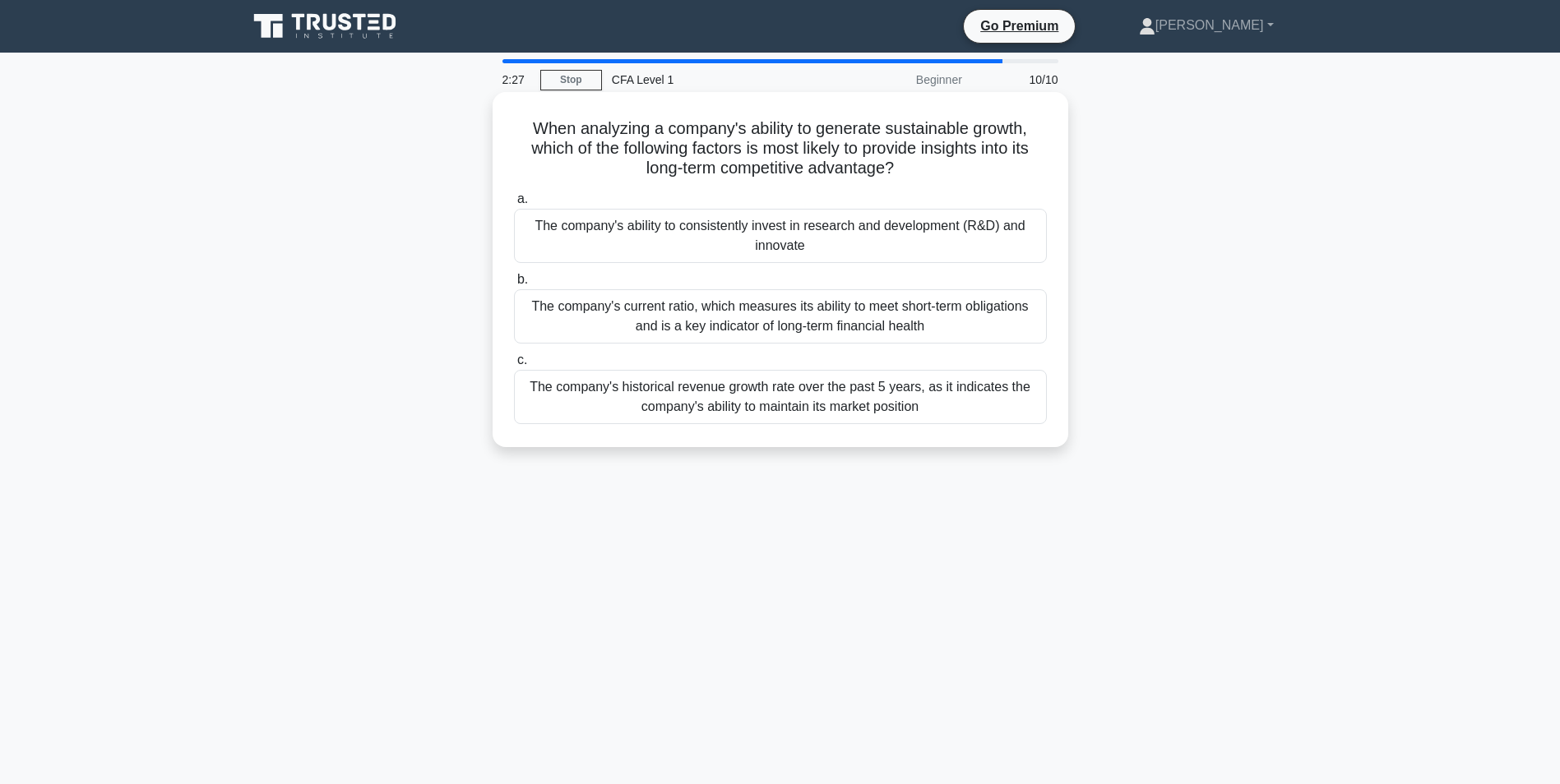
drag, startPoint x: 528, startPoint y: 128, endPoint x: 983, endPoint y: 407, distance: 533.7
click at [983, 407] on div "When analyzing a company's ability to generate sustainable growth, which of the…" at bounding box center [780, 270] width 562 height 342
copy div "When analyzing a company's ability to generate sustainable growth, which of the…"
click at [740, 227] on div "The company's ability to consistently invest in research and development (R&D) …" at bounding box center [780, 235] width 533 height 54
click at [514, 205] on input "a. The company's ability to consistently invest in research and development (R&…" at bounding box center [514, 199] width 0 height 10
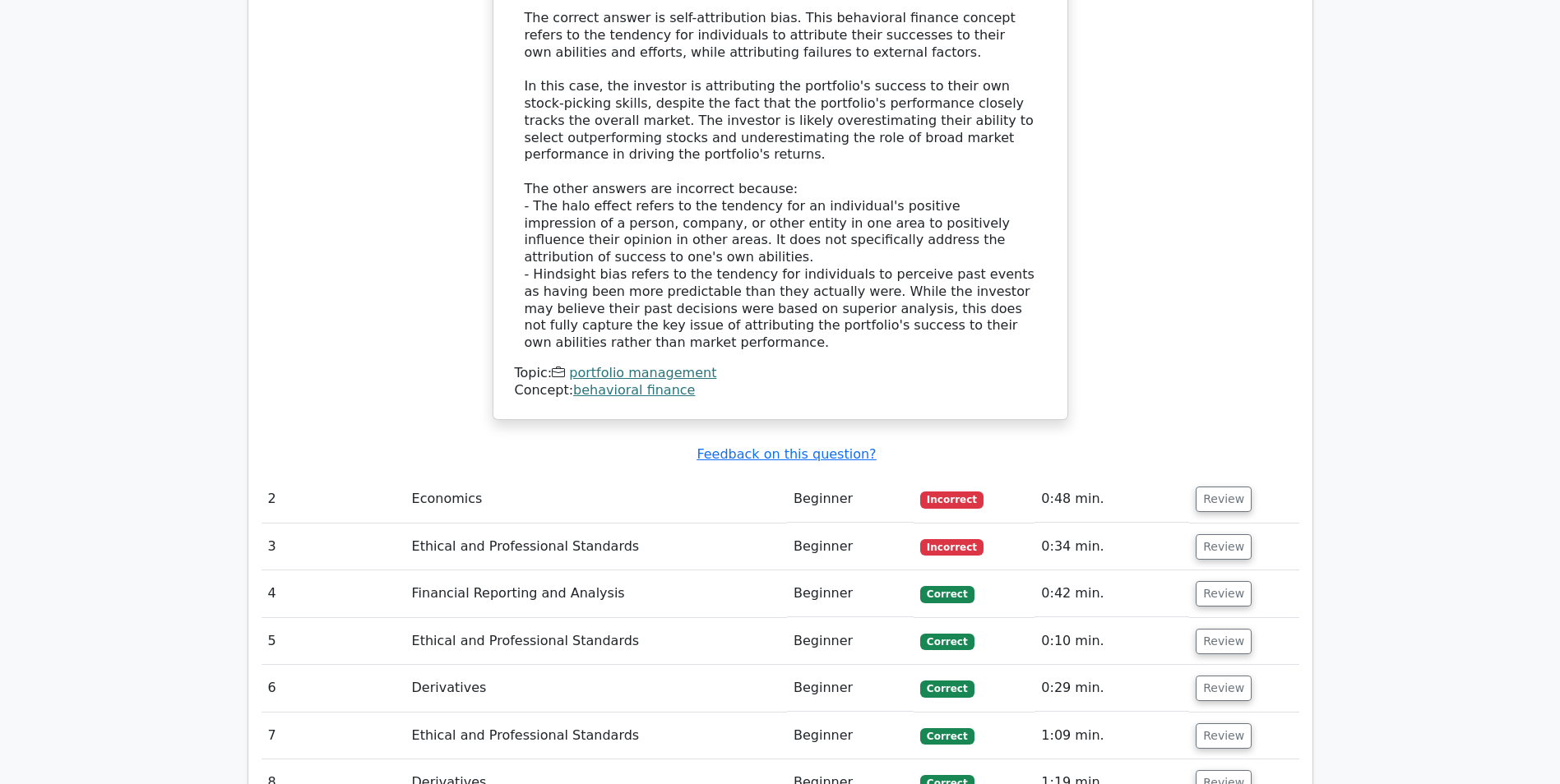
scroll to position [1973, 0]
